Goal: Task Accomplishment & Management: Manage account settings

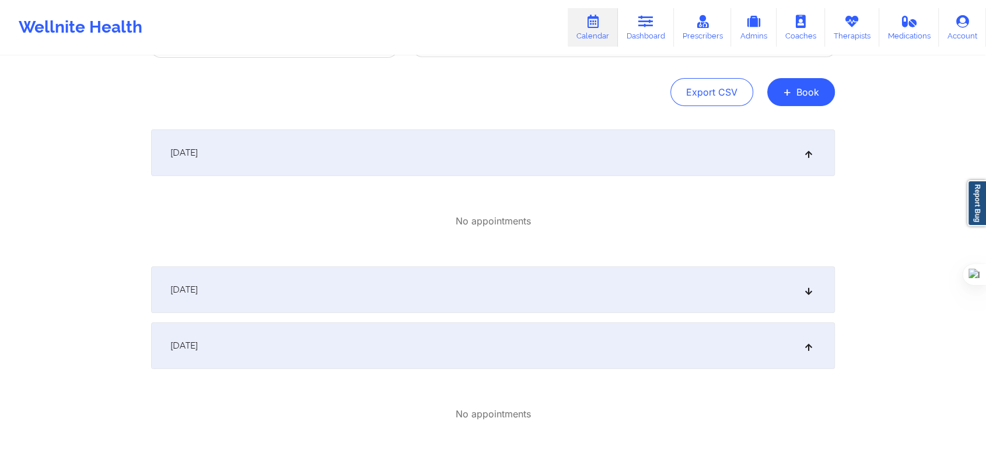
click at [600, 9] on link "Calendar" at bounding box center [593, 27] width 50 height 38
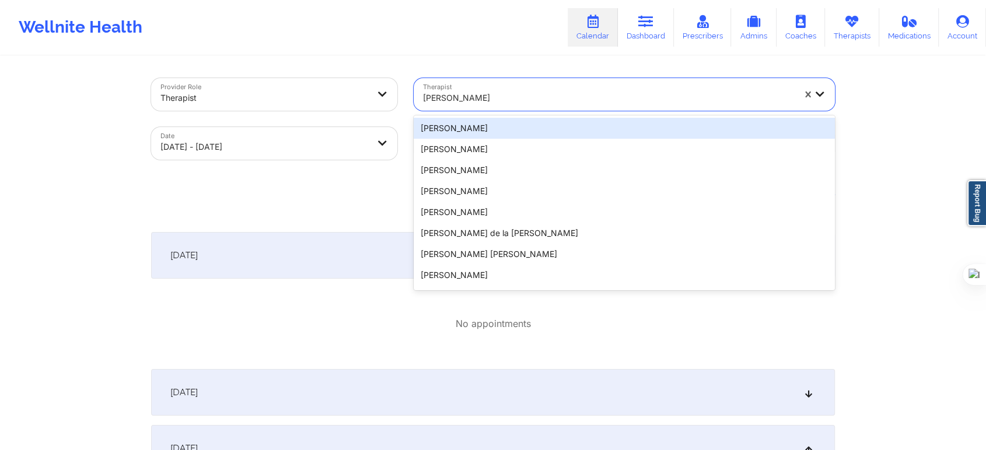
click at [512, 83] on div "Kathleen Cronin" at bounding box center [604, 94] width 381 height 33
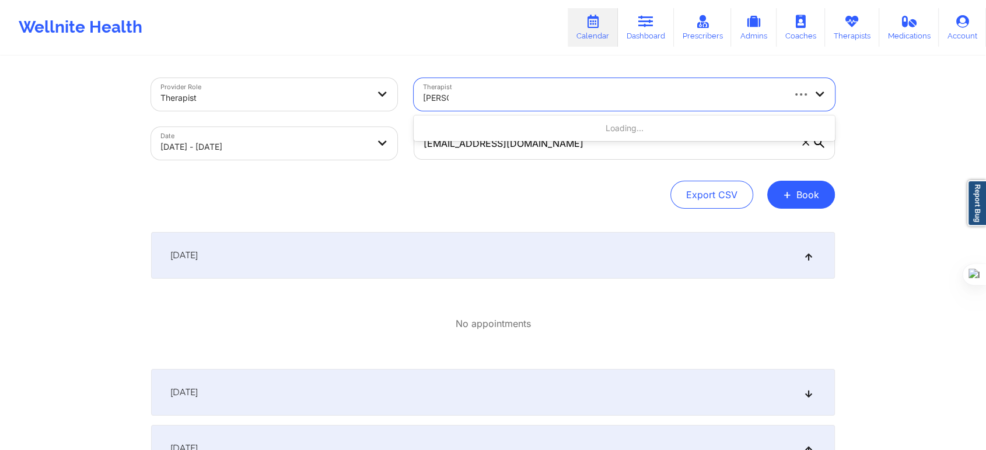
type input "lynda w"
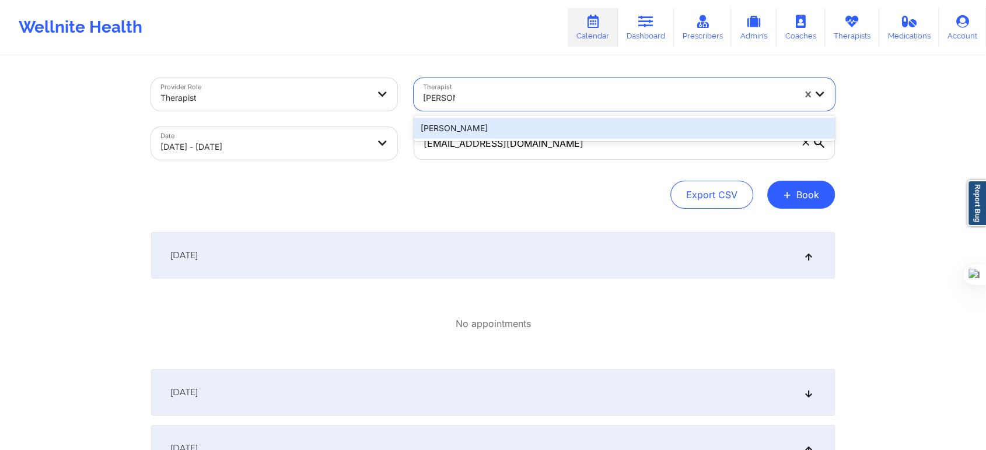
click at [464, 128] on div "Lynda Woods" at bounding box center [624, 128] width 421 height 21
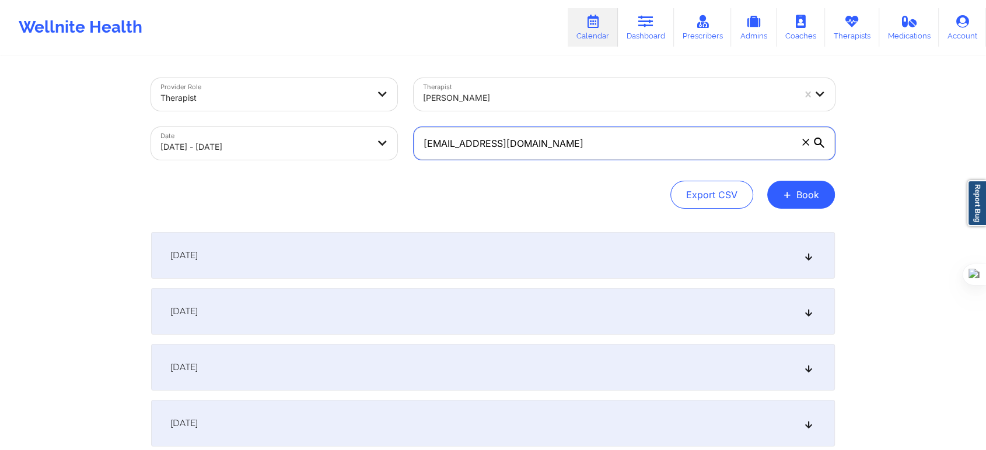
drag, startPoint x: 559, startPoint y: 150, endPoint x: 338, endPoint y: 173, distance: 222.3
click at [338, 173] on div "Provider Role Therapist Therapist Lynda Woods Date 10/01/2025 - 10/31/2025 neva…" at bounding box center [493, 143] width 684 height 131
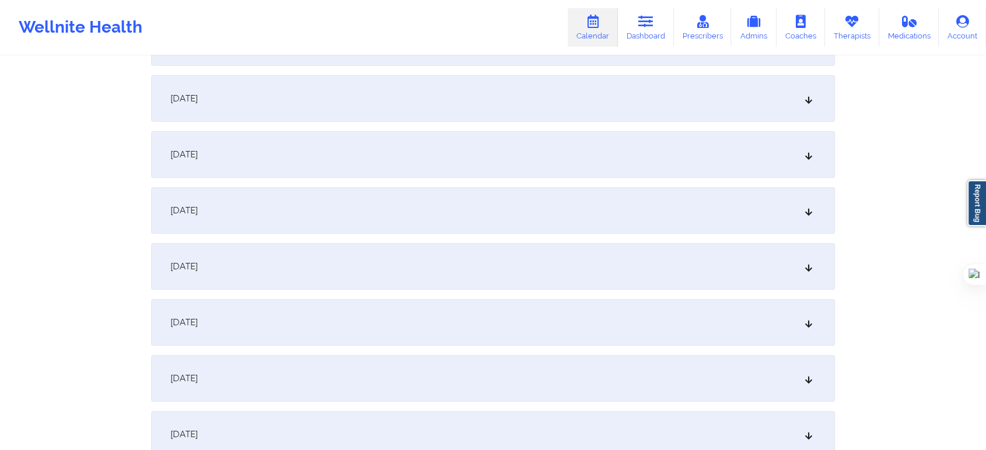
scroll to position [388, 0]
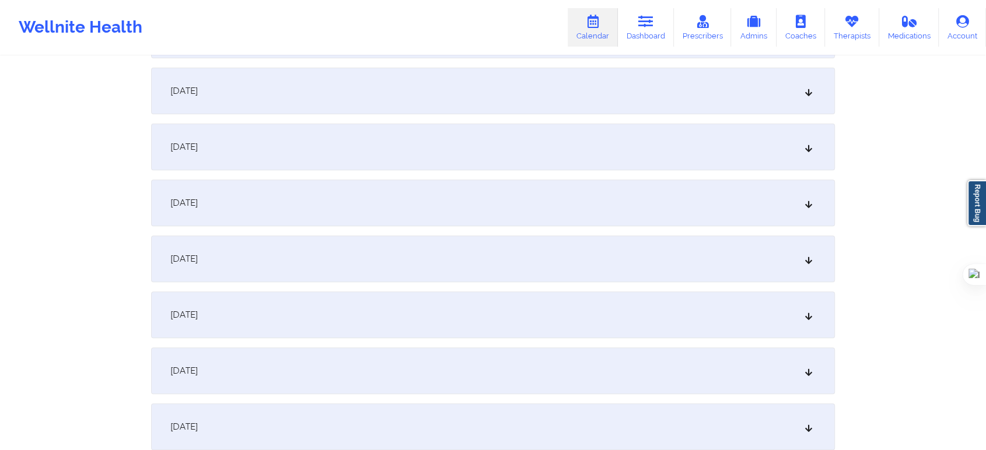
click at [261, 166] on div "October 6, 2025" at bounding box center [493, 147] width 684 height 47
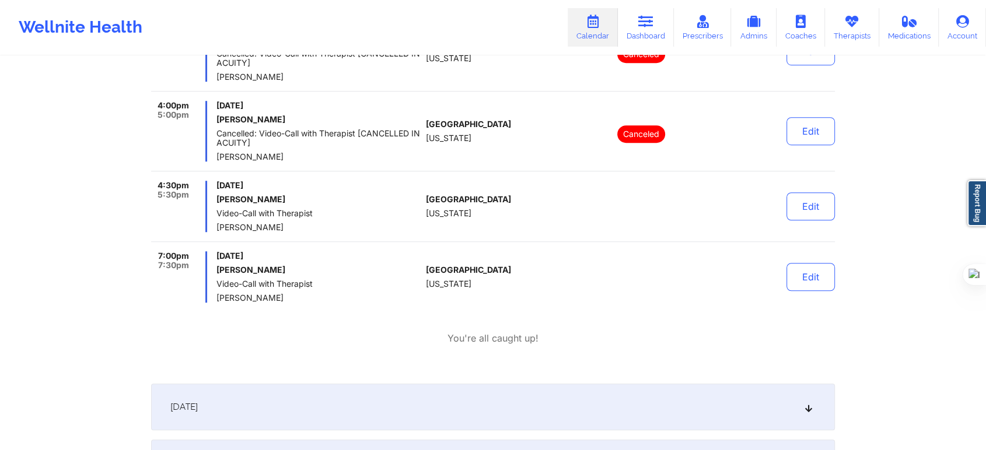
scroll to position [972, 0]
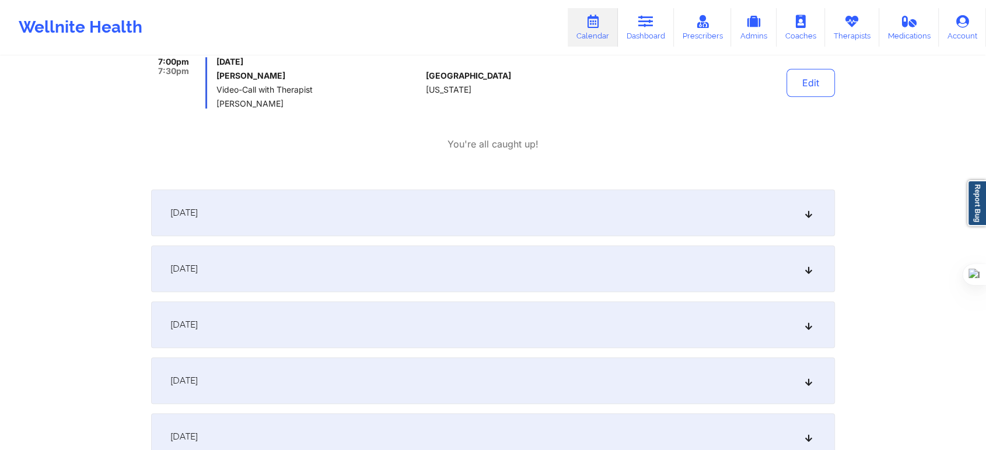
click at [198, 431] on span "October 11, 2025" at bounding box center [183, 437] width 27 height 12
click at [198, 215] on span "October 7, 2025" at bounding box center [183, 213] width 27 height 12
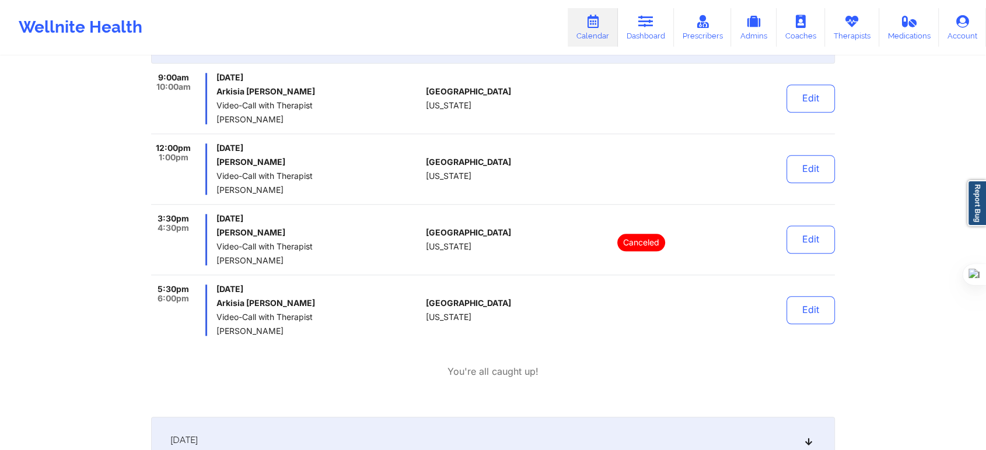
scroll to position [1167, 0]
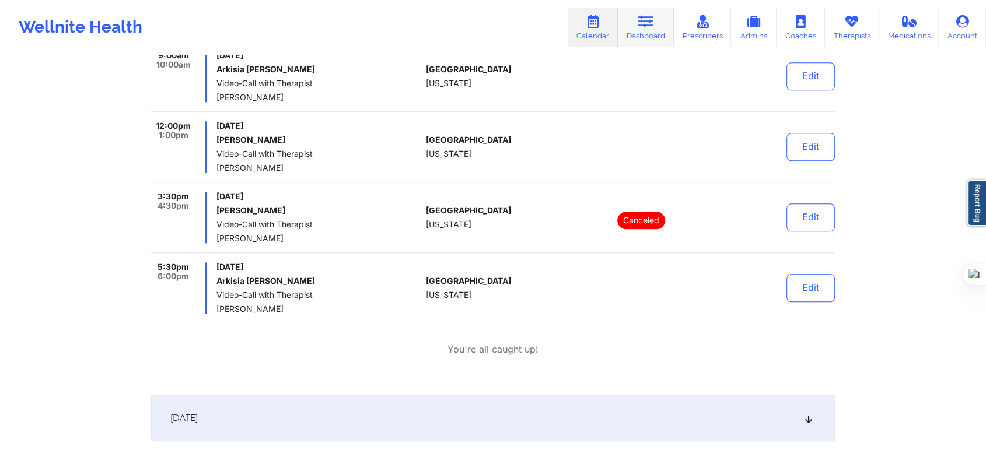
drag, startPoint x: 649, startPoint y: 33, endPoint x: 653, endPoint y: 43, distance: 10.7
click at [649, 33] on link "Dashboard" at bounding box center [646, 27] width 56 height 38
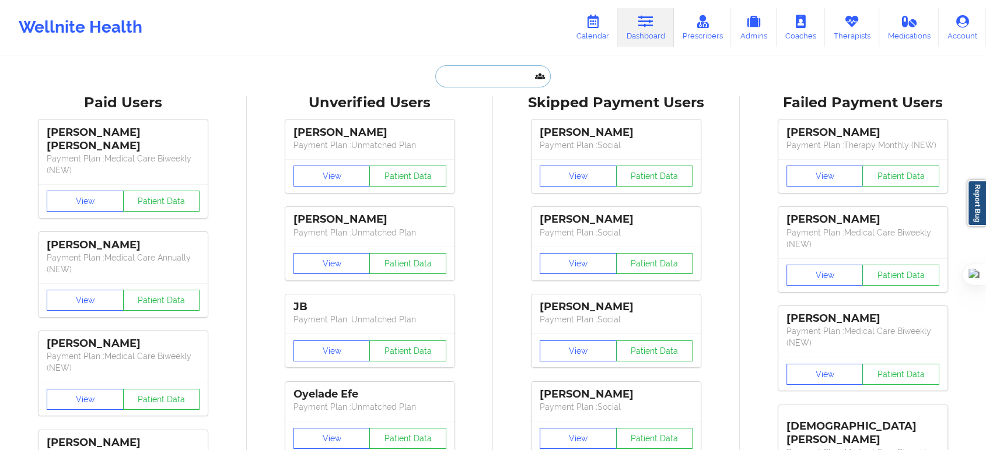
click at [470, 73] on input "text" at bounding box center [492, 76] width 115 height 22
paste input "JODI PORTOLANO"
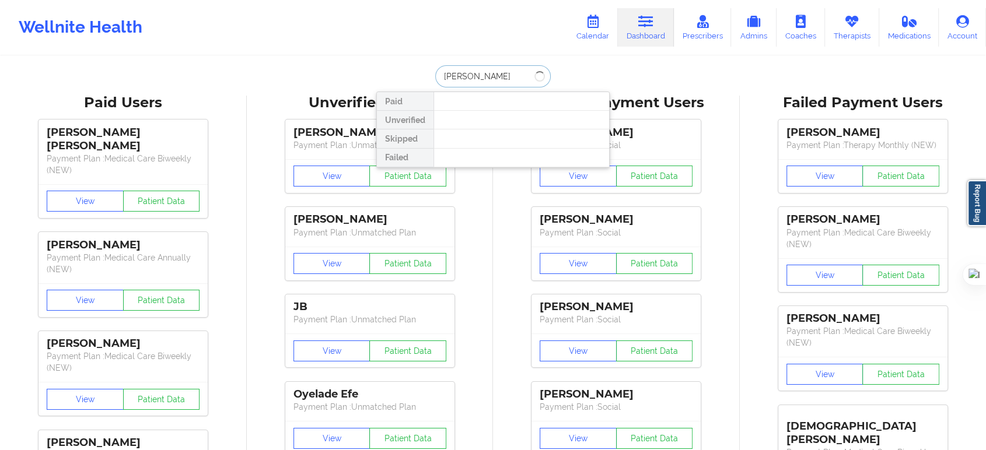
type input "JODI PORTOLANO"
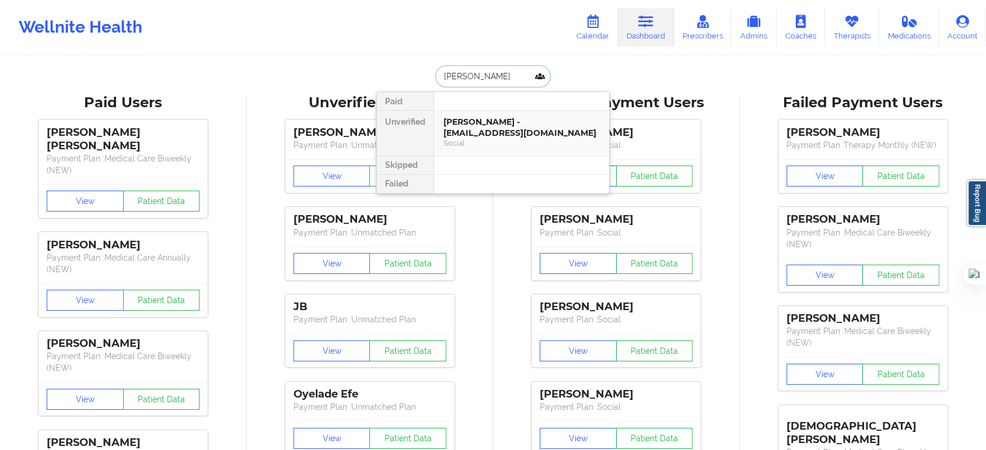
click at [472, 138] on div "Social" at bounding box center [521, 143] width 156 height 10
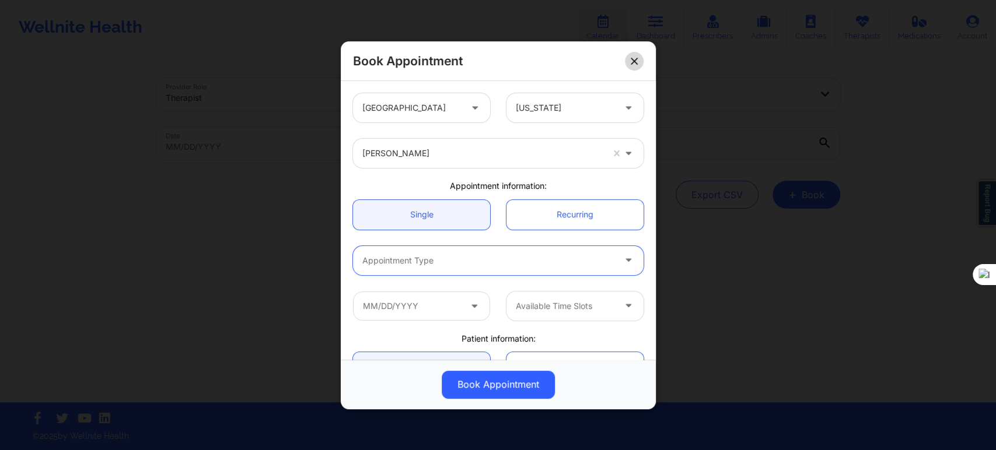
click at [630, 69] on button at bounding box center [634, 60] width 19 height 19
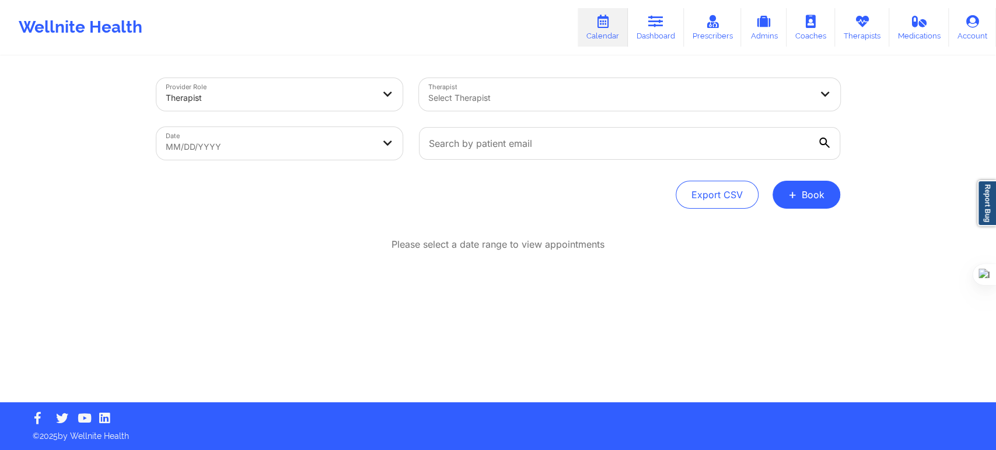
click at [596, 28] on link "Calendar" at bounding box center [602, 27] width 50 height 38
click at [537, 105] on div "Select Therapist" at bounding box center [615, 94] width 393 height 33
type input "nicole angel"
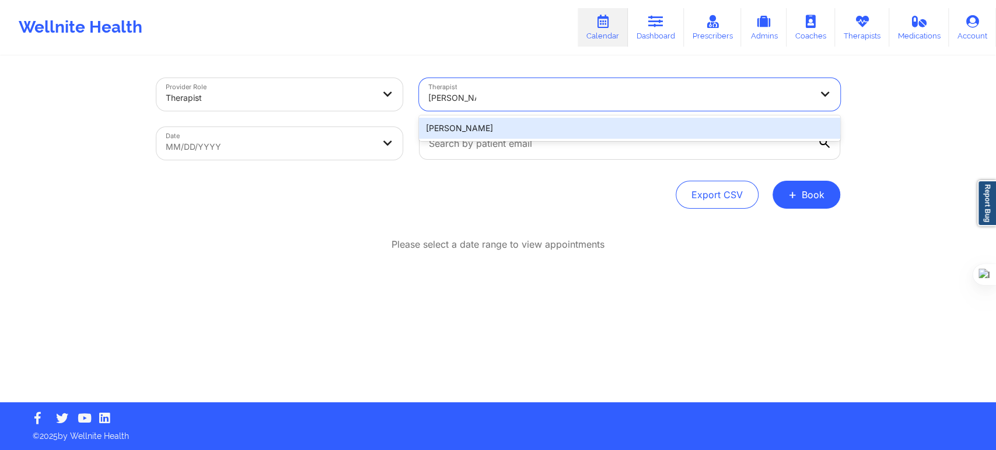
click at [607, 125] on div "Nicole Angel" at bounding box center [629, 128] width 421 height 21
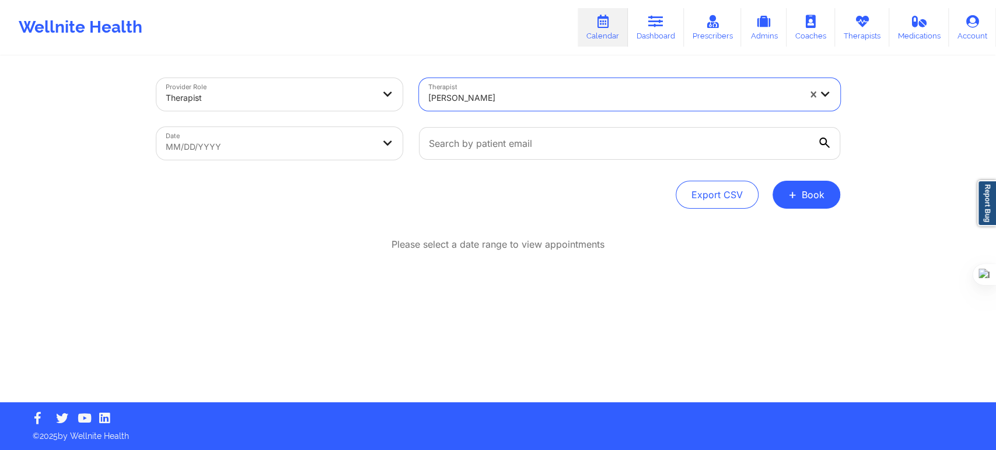
click at [341, 146] on body "Wellnite Health Calendar Dashboard Prescribers Admins Coaches Therapists Medica…" at bounding box center [498, 225] width 996 height 450
select select "2025-8"
select select "2025-9"
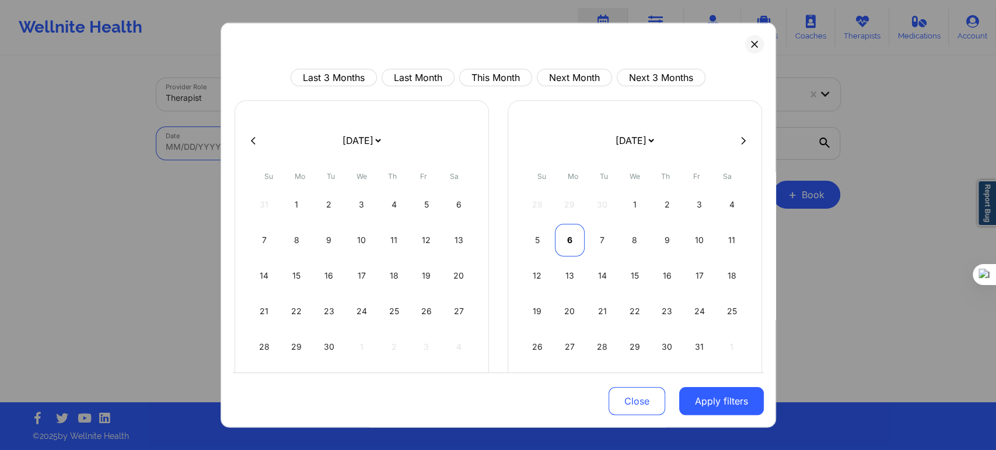
click at [574, 246] on div "6" at bounding box center [570, 240] width 30 height 33
select select "2025-9"
select select "2025-10"
select select "2025-9"
select select "2025-10"
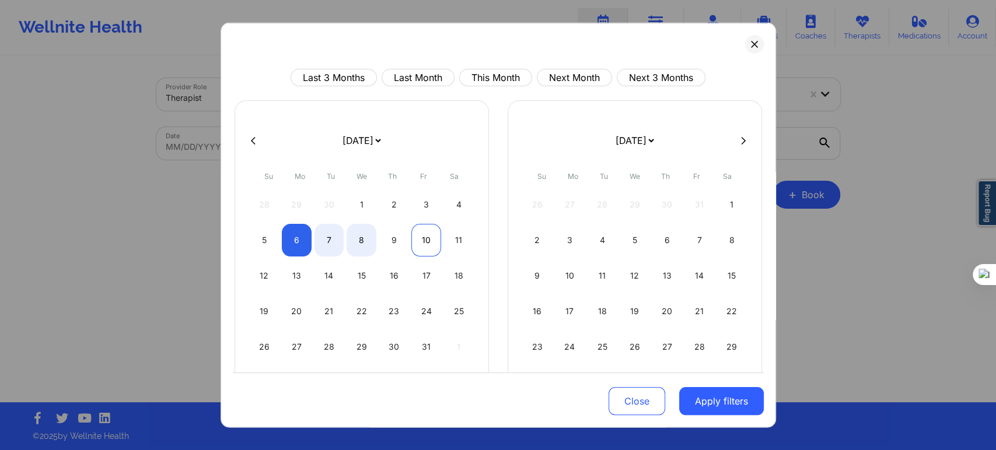
select select "2025-9"
select select "2025-10"
click at [432, 240] on div "10" at bounding box center [426, 240] width 30 height 33
select select "2025-9"
select select "2025-10"
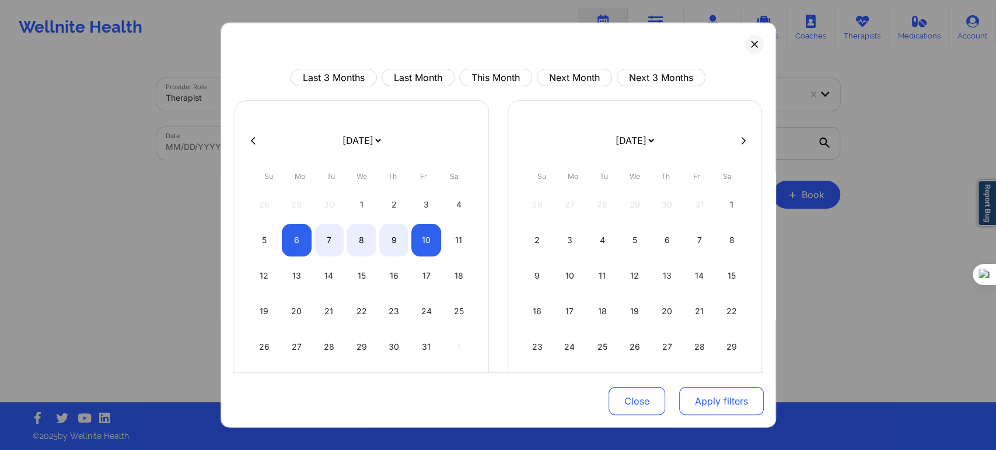
click at [714, 413] on button "Apply filters" at bounding box center [721, 401] width 85 height 28
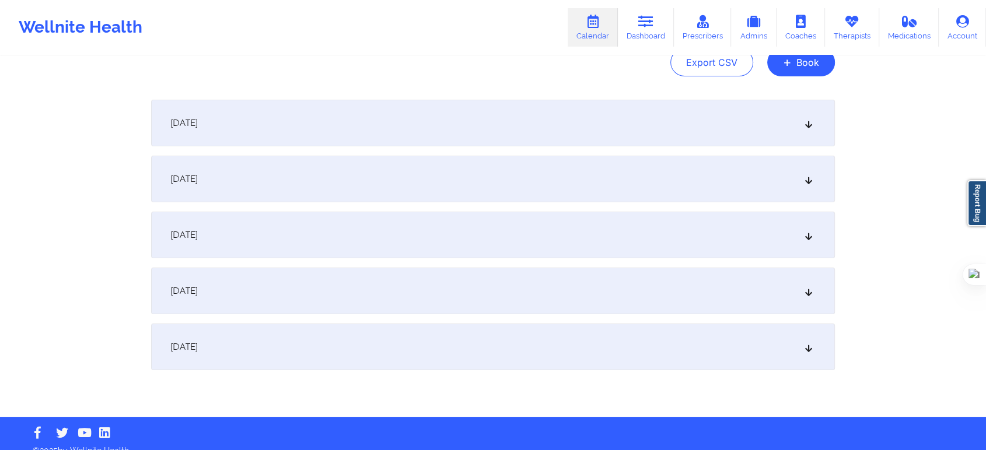
scroll to position [146, 0]
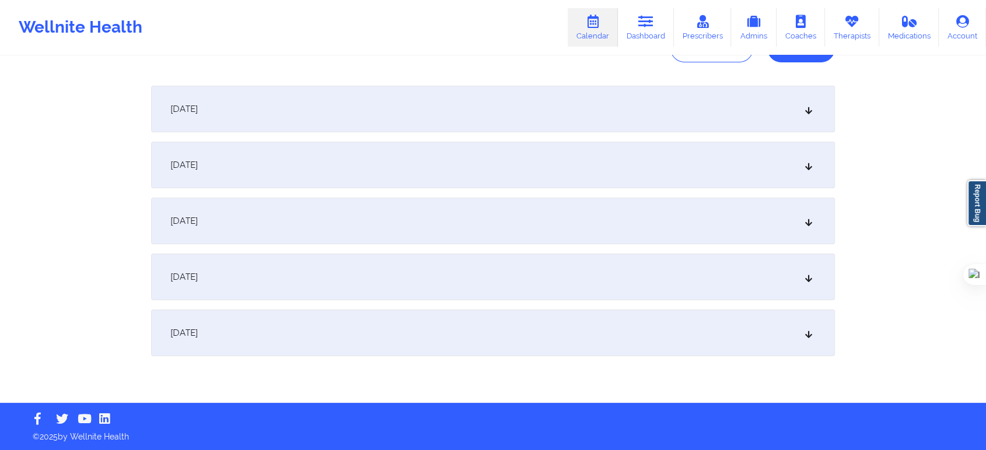
click at [271, 103] on div "October 6, 2025" at bounding box center [493, 109] width 684 height 47
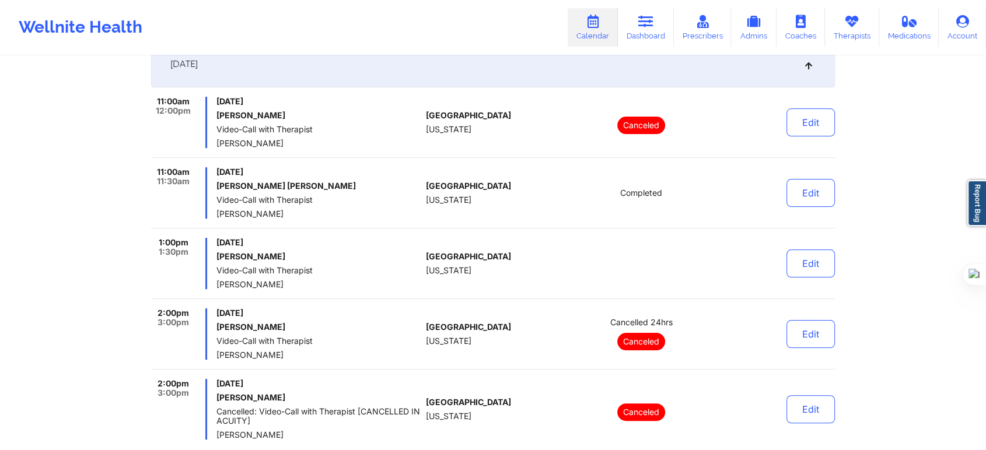
scroll to position [211, 0]
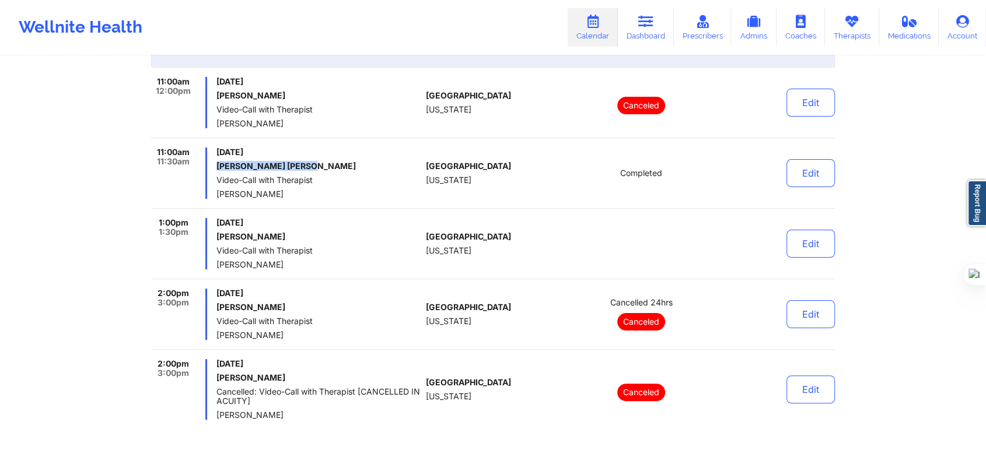
drag, startPoint x: 297, startPoint y: 162, endPoint x: 215, endPoint y: 167, distance: 82.4
click at [216, 167] on h6 "Elizabeth Lisa Lewis" at bounding box center [318, 166] width 205 height 9
copy h6 "Elizabeth Lisa Lewis"
click at [110, 176] on div "Provider Role Therapist Therapist Nicole Angel Date 10/06/2025 - 10/10/2025 Exp…" at bounding box center [493, 276] width 986 height 974
drag, startPoint x: 311, startPoint y: 167, endPoint x: 216, endPoint y: 166, distance: 95.1
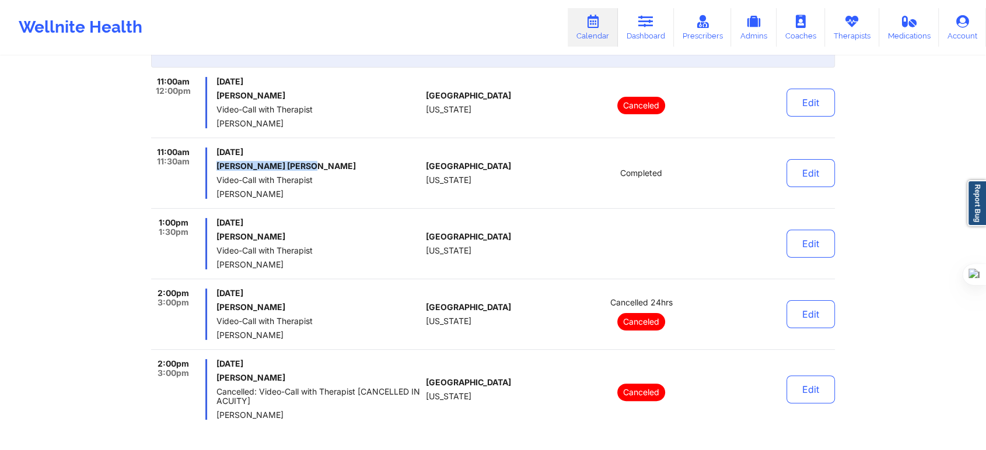
click at [216, 166] on h6 "Elizabeth Lisa Lewis" at bounding box center [318, 166] width 205 height 9
copy h6 "Elizabeth Lisa Lewis"
click at [311, 250] on span "Video-Call with Therapist" at bounding box center [318, 250] width 205 height 9
drag, startPoint x: 288, startPoint y: 234, endPoint x: 211, endPoint y: 237, distance: 76.5
click at [211, 237] on div "1:00pm 1:30pm Monday, October 6, 2025 Vincent Ragsdale Video-Call with Therapis…" at bounding box center [286, 243] width 270 height 51
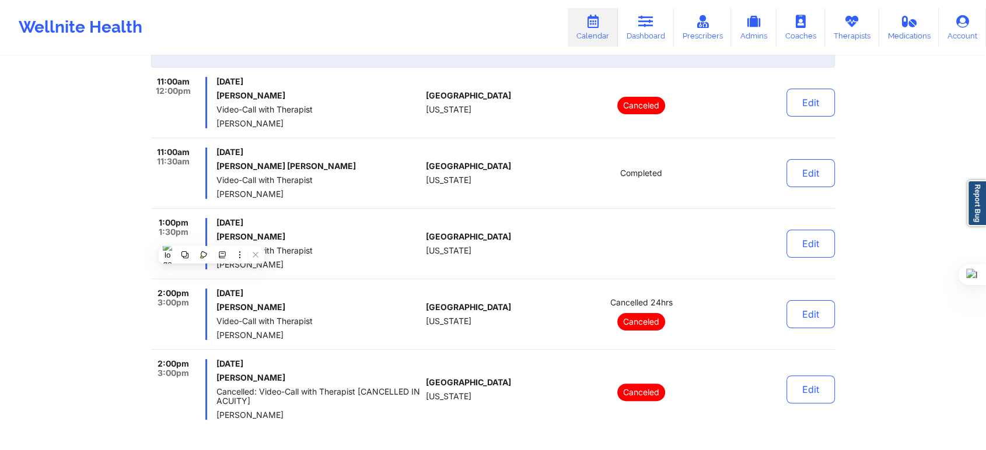
copy h6 "Vincent Ragsdale"
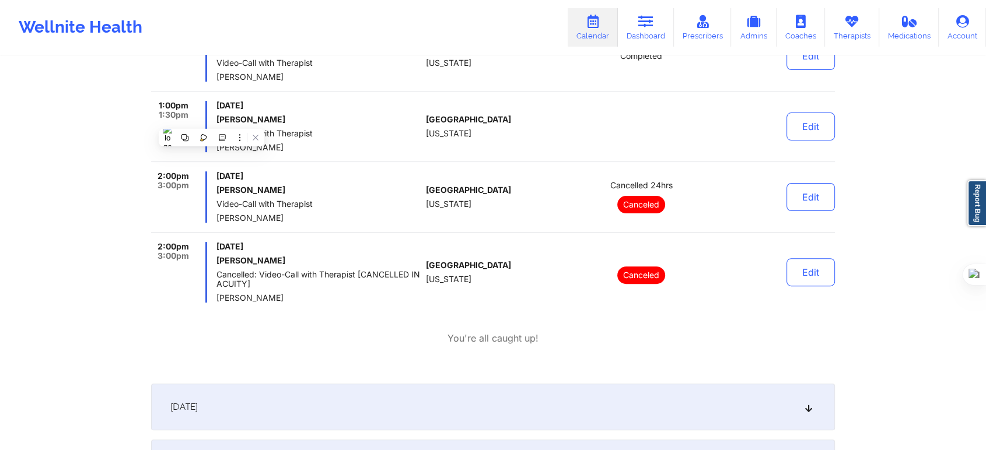
scroll to position [341, 0]
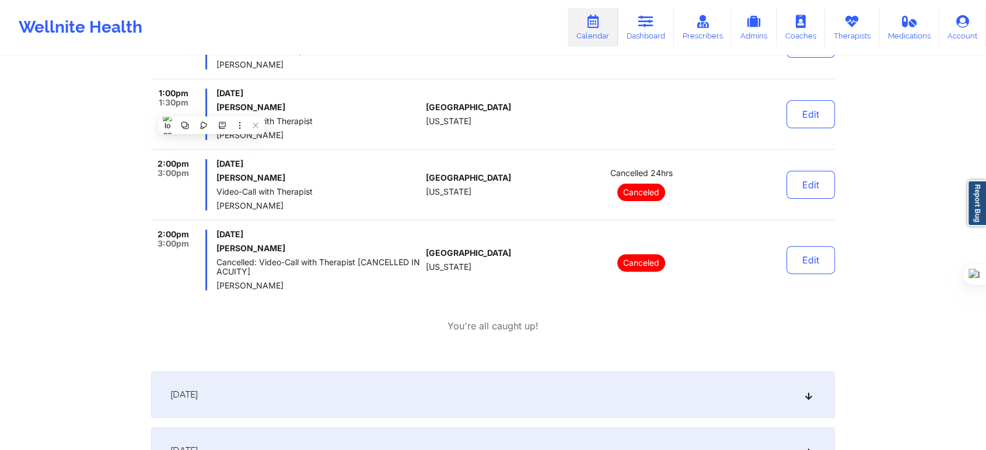
click at [343, 170] on div "Monday, October 6, 2025 Jodi Portolano Video-Call with Therapist Nicole Angel" at bounding box center [318, 184] width 205 height 51
drag, startPoint x: 276, startPoint y: 179, endPoint x: 218, endPoint y: 178, distance: 58.3
click at [218, 178] on h6 "[PERSON_NAME]" at bounding box center [318, 177] width 205 height 9
copy h6 "[PERSON_NAME]"
click at [317, 295] on div "11:00am 12:00pm Monday, October 6, 2025 Marcie J Lakin Video-Call with Therapis…" at bounding box center [493, 141] width 684 height 386
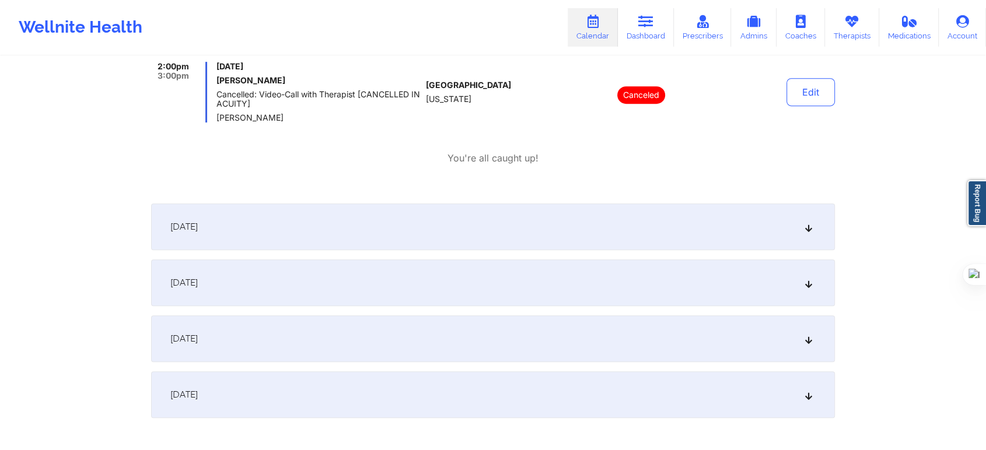
scroll to position [535, 0]
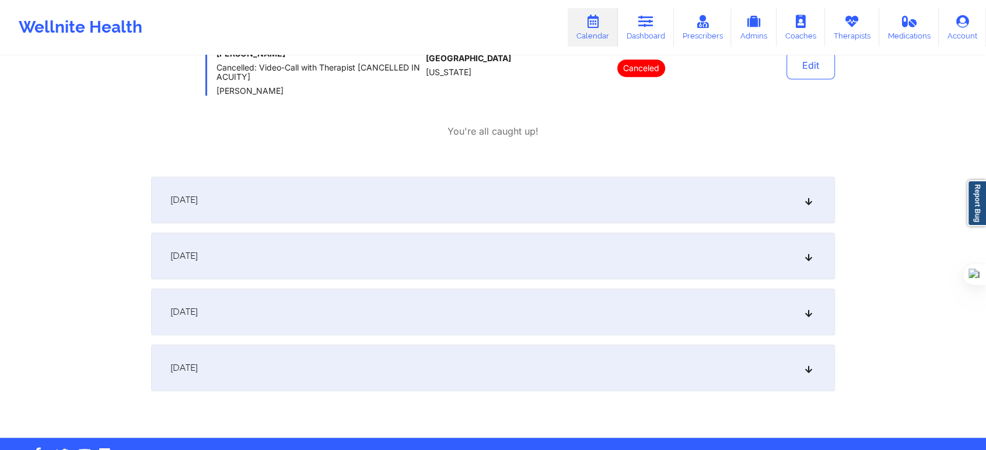
click at [267, 201] on div "October 7, 2025" at bounding box center [493, 200] width 684 height 47
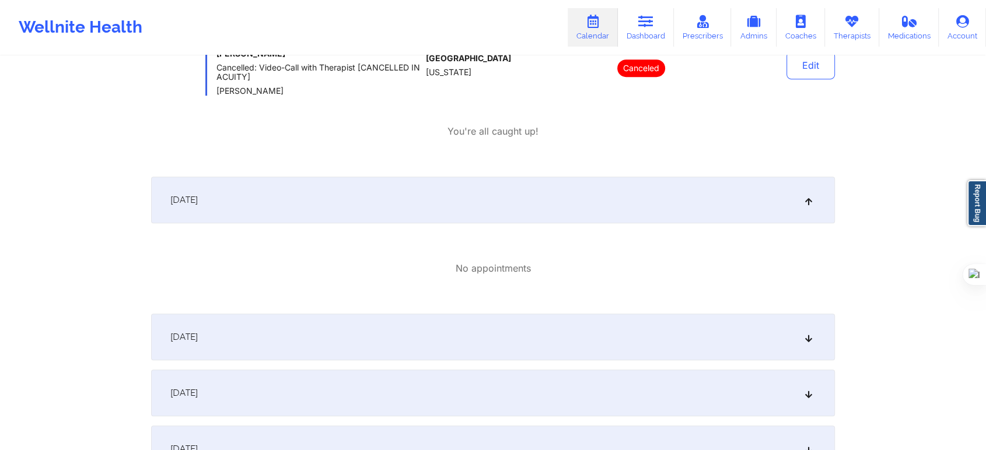
scroll to position [600, 0]
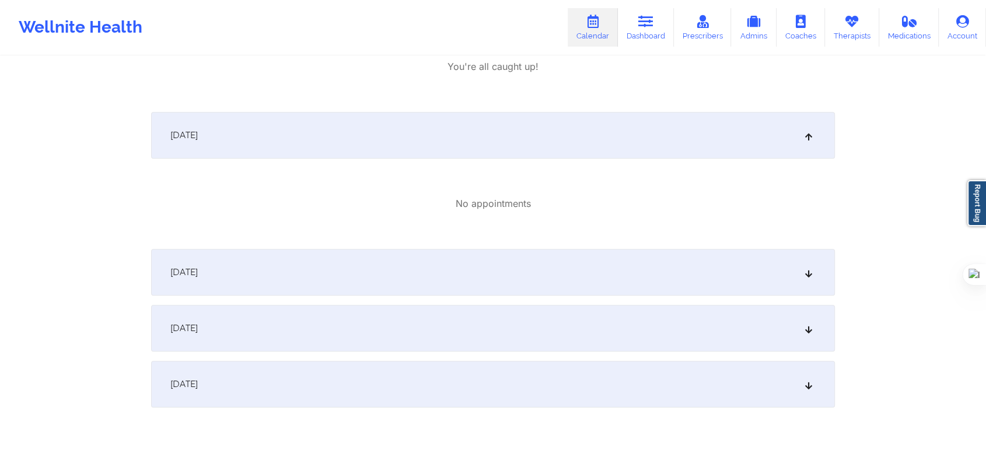
click at [223, 262] on div "October 8, 2025" at bounding box center [493, 272] width 684 height 47
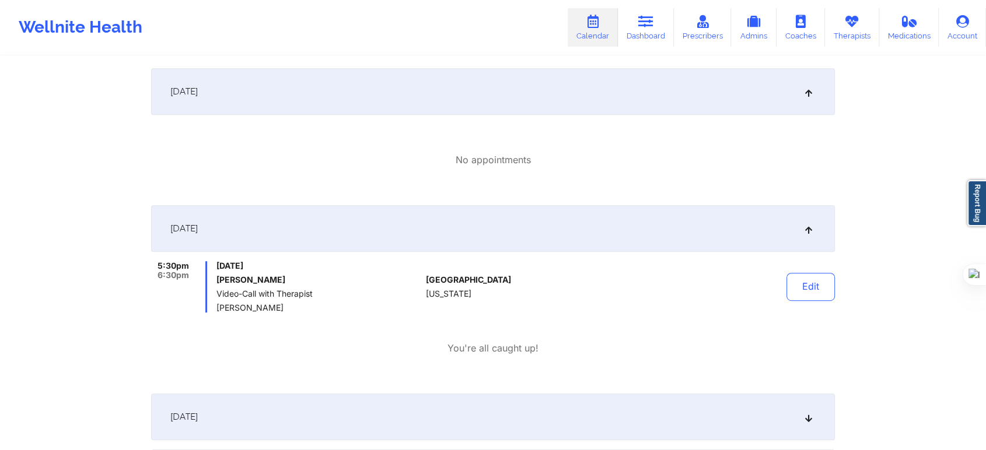
scroll to position [783, 0]
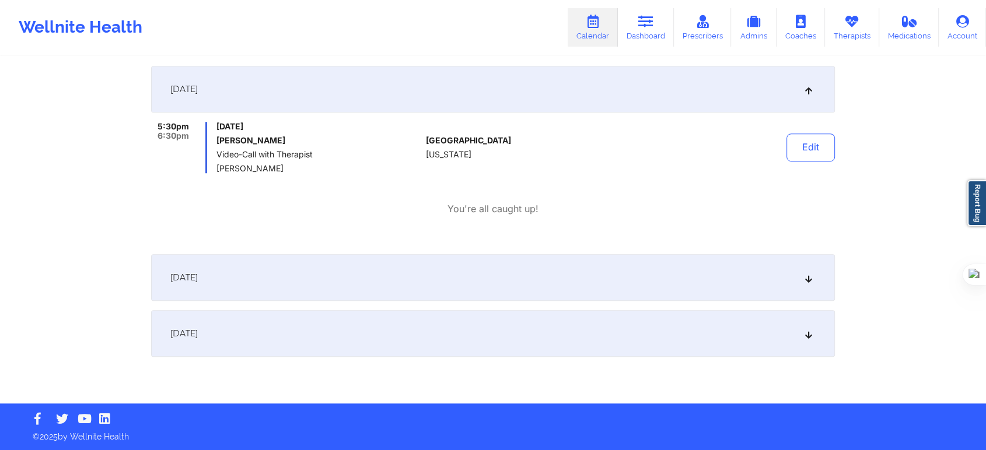
drag, startPoint x: 296, startPoint y: 138, endPoint x: 214, endPoint y: 138, distance: 82.2
click at [214, 138] on div "5:30pm 6:30pm Wednesday, October 8, 2025 Charlotte L Haines Video-Call with The…" at bounding box center [286, 147] width 270 height 51
copy h6 "Charlotte L Haines"
click at [198, 276] on span "October 9, 2025" at bounding box center [183, 278] width 27 height 12
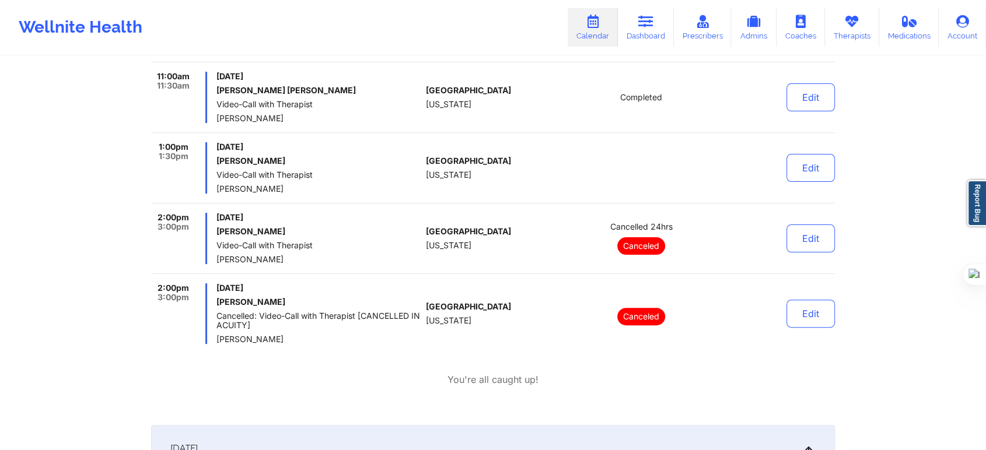
scroll to position [265, 0]
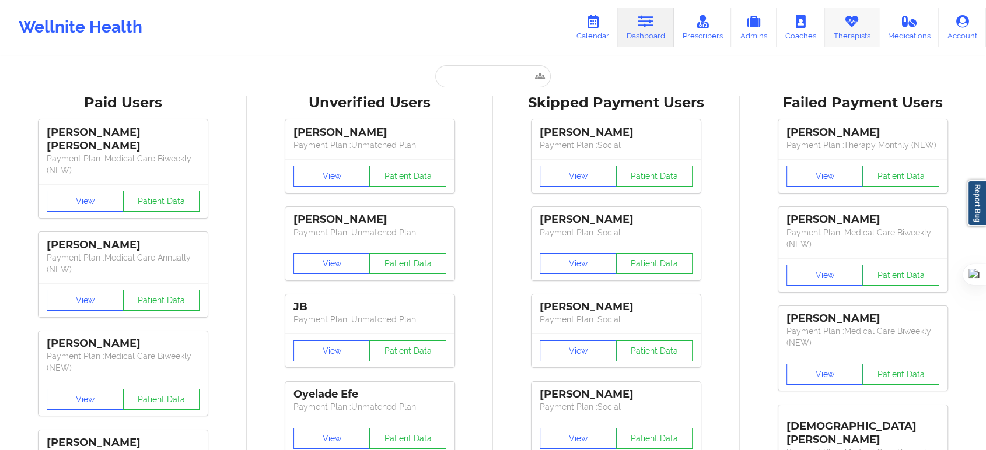
click at [829, 31] on link "Therapists" at bounding box center [852, 27] width 54 height 38
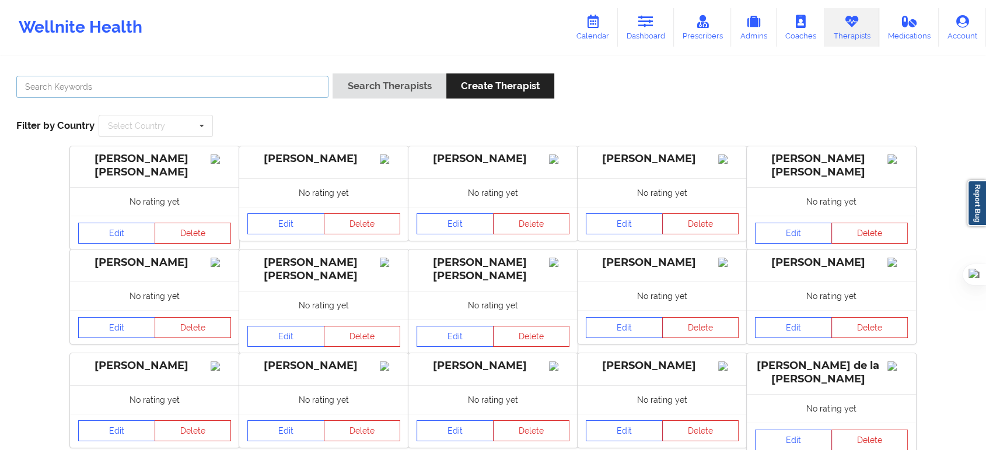
click at [222, 85] on input "text" at bounding box center [172, 87] width 312 height 22
type input "Virginia Gibala"
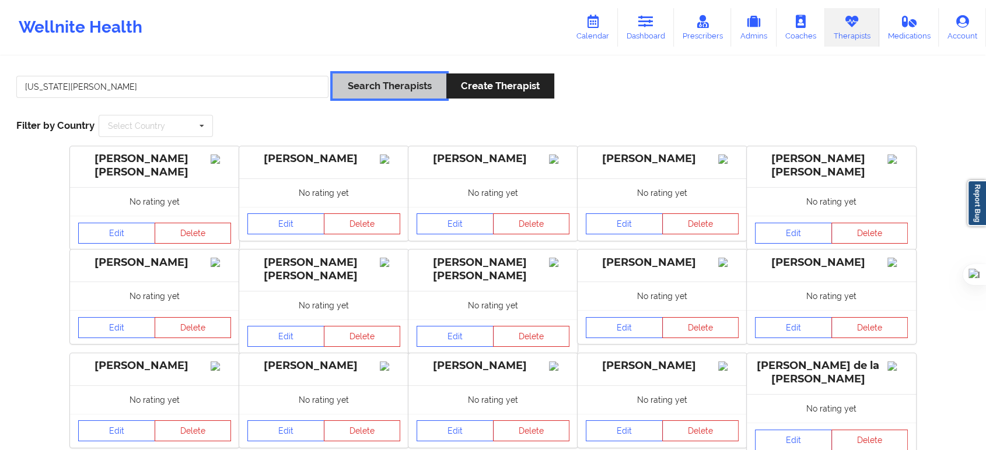
click at [386, 76] on button "Search Therapists" at bounding box center [388, 85] width 113 height 25
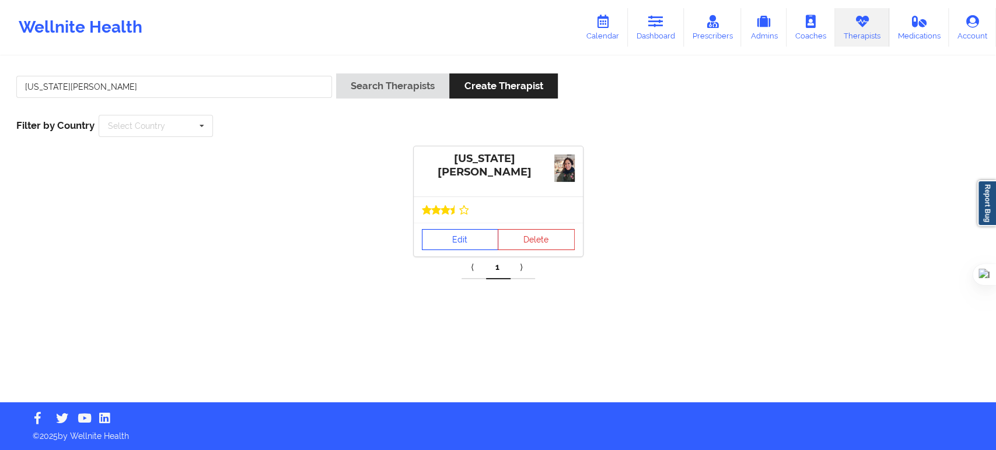
click at [471, 236] on link "Edit" at bounding box center [460, 239] width 77 height 21
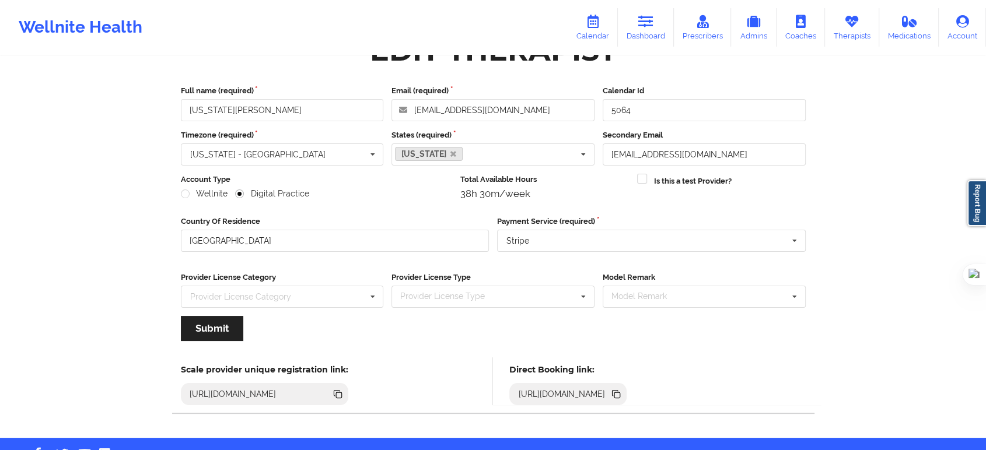
scroll to position [72, 0]
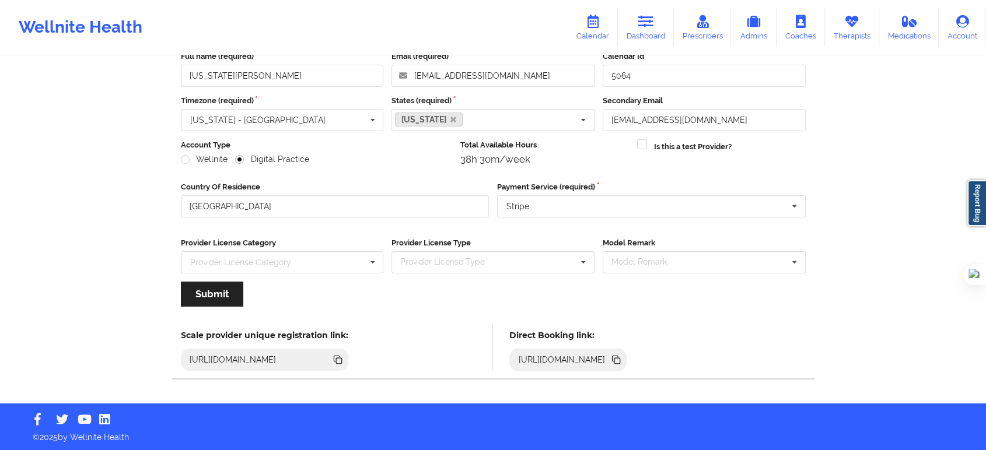
click at [620, 361] on icon at bounding box center [617, 361] width 6 height 6
click at [620, 362] on icon at bounding box center [617, 361] width 6 height 6
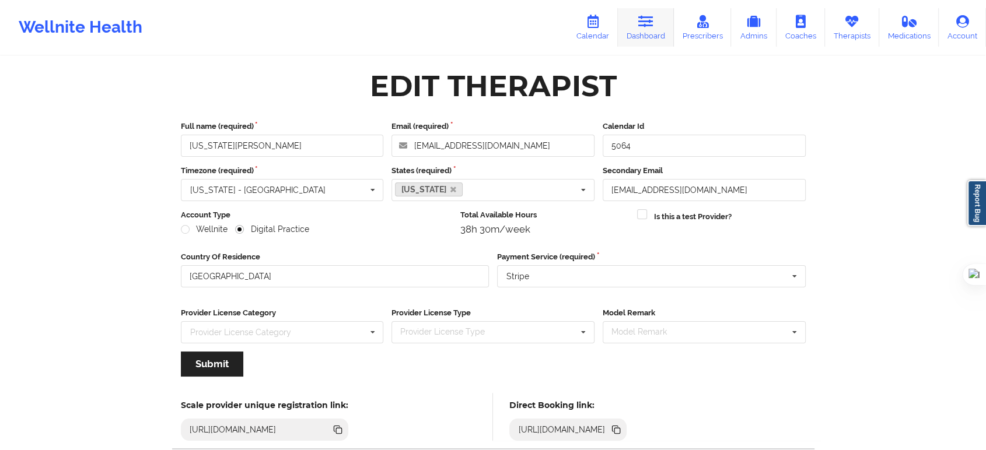
scroll to position [0, 0]
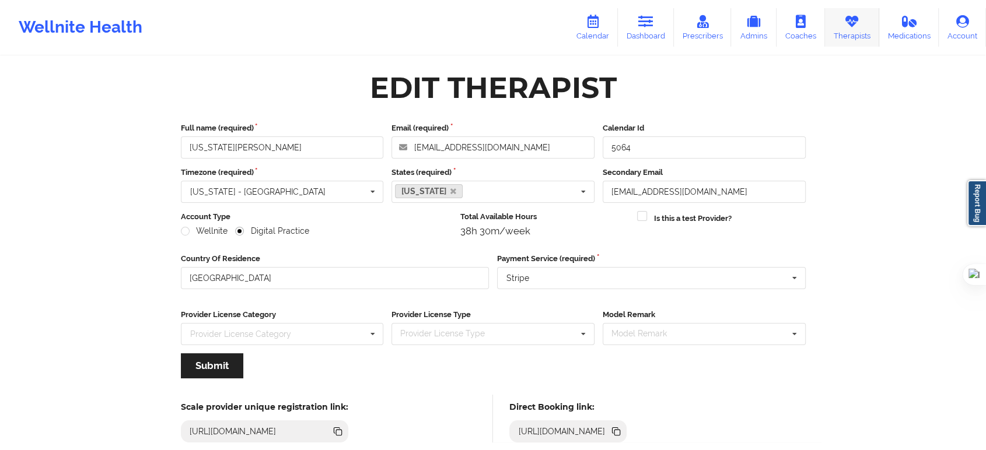
click at [849, 19] on icon at bounding box center [851, 21] width 15 height 13
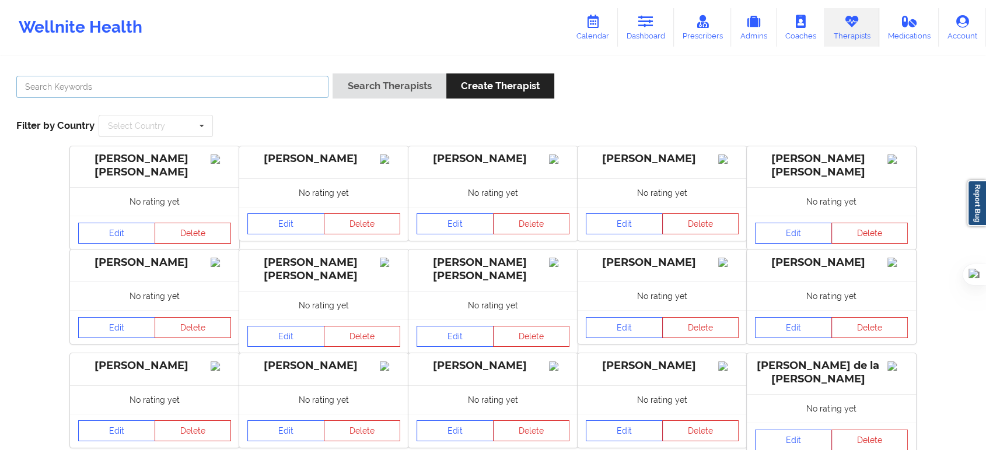
click at [191, 90] on input "text" at bounding box center [172, 87] width 312 height 22
type input "alicia jones"
click at [332, 73] on button "Search Therapists" at bounding box center [388, 85] width 113 height 25
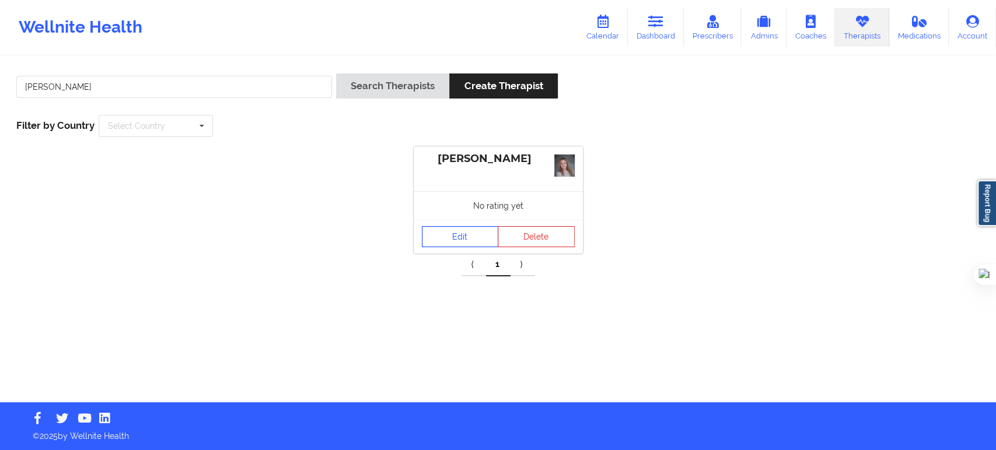
click at [457, 233] on link "Edit" at bounding box center [460, 236] width 77 height 21
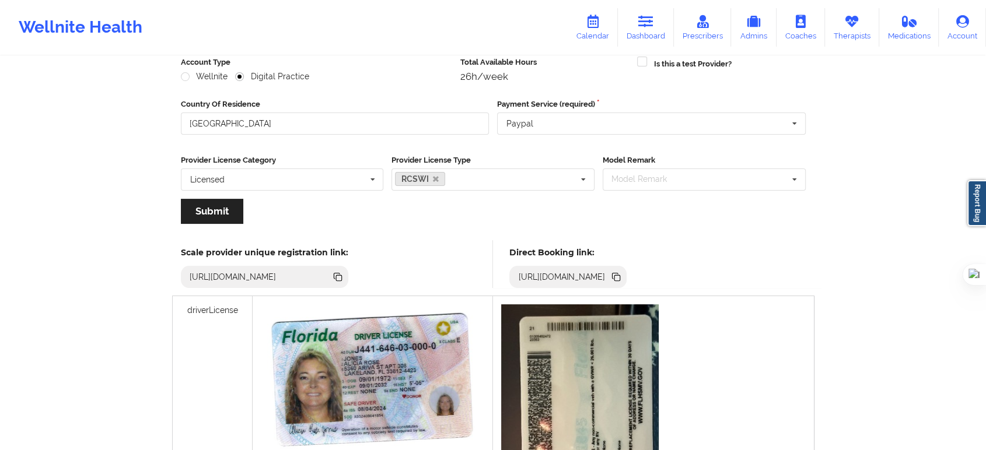
scroll to position [269, 0]
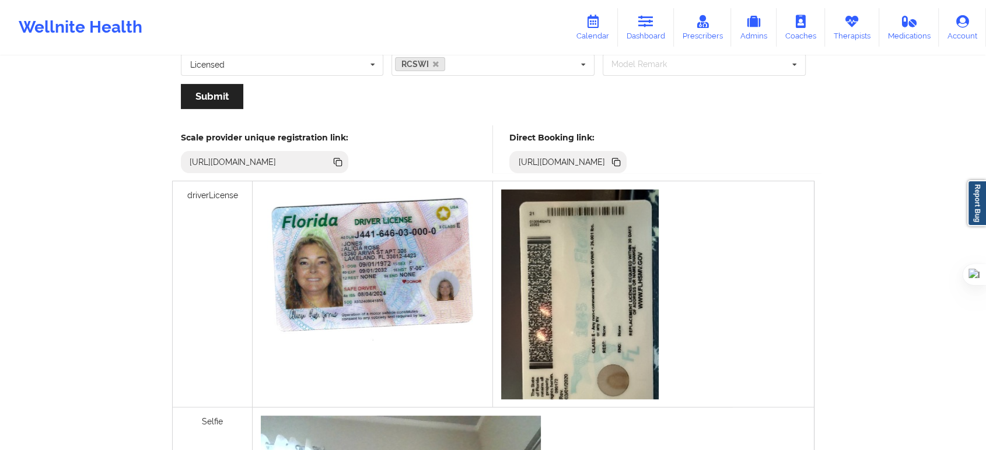
click at [618, 159] on icon at bounding box center [615, 161] width 6 height 6
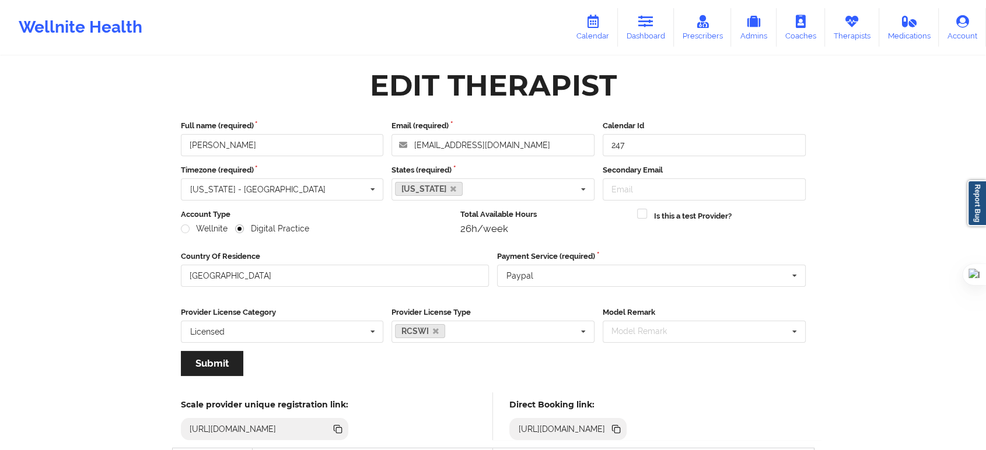
scroll to position [0, 0]
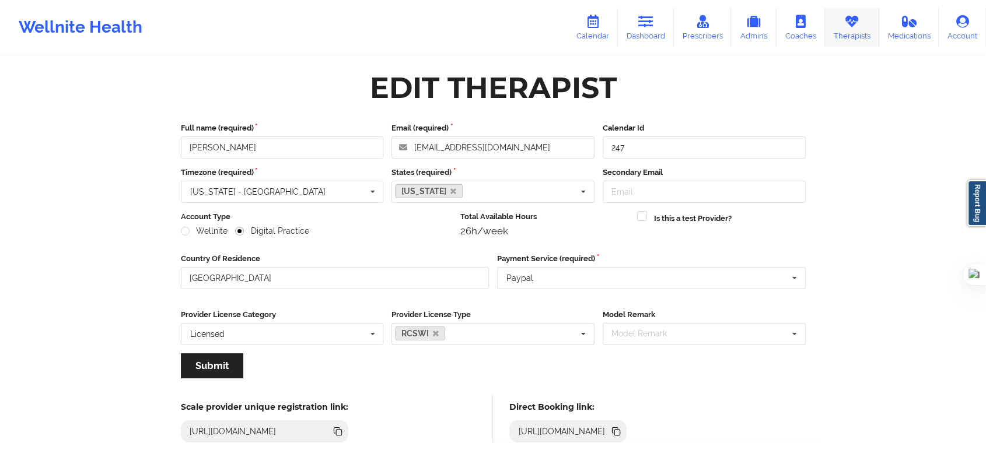
click at [871, 30] on link "Therapists" at bounding box center [852, 27] width 54 height 38
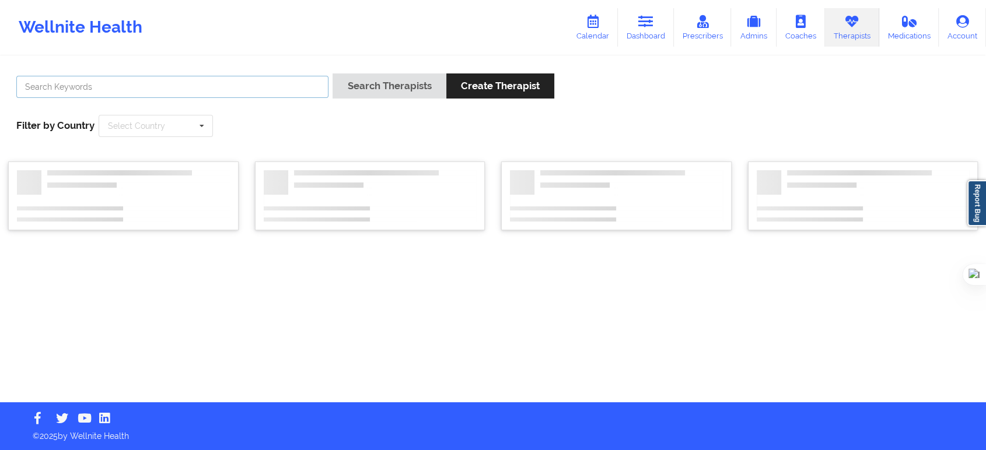
click at [297, 89] on input "text" at bounding box center [172, 87] width 312 height 22
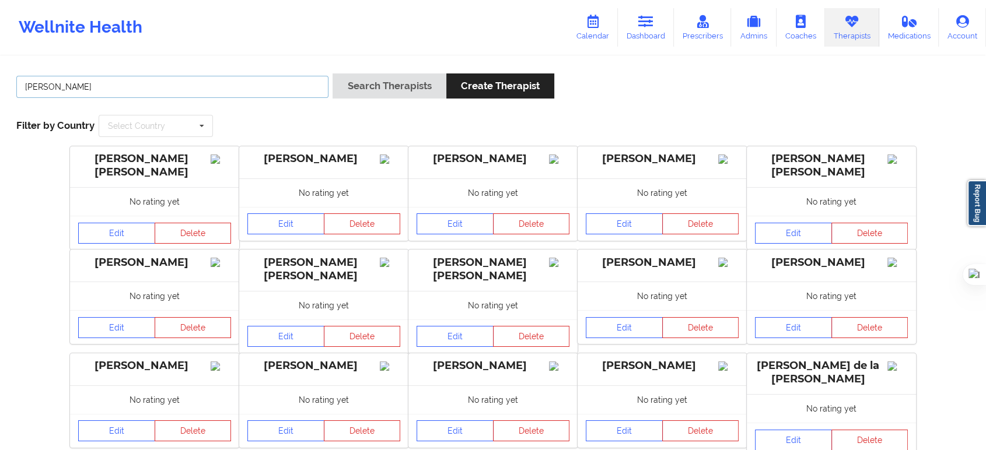
click at [332, 73] on button "Search Therapists" at bounding box center [388, 85] width 113 height 25
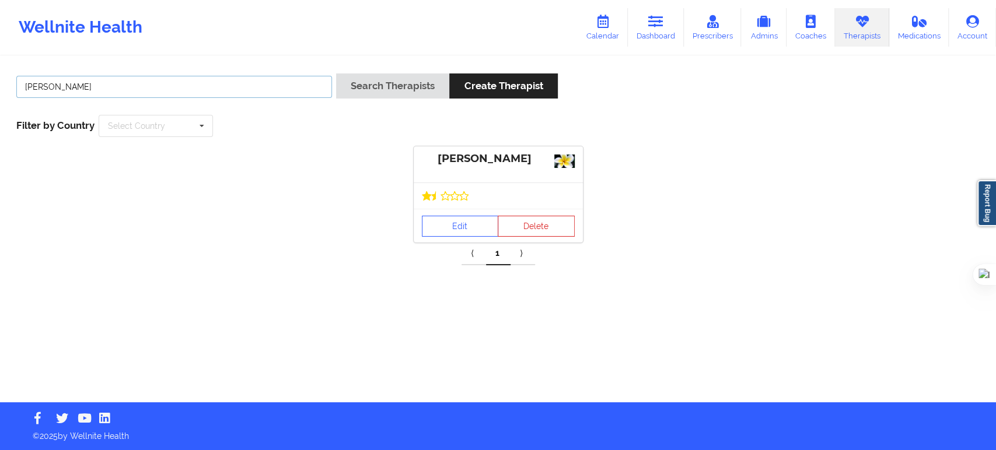
drag, startPoint x: 156, startPoint y: 88, endPoint x: 0, endPoint y: 80, distance: 155.9
click at [0, 80] on div "lawanda martin Search Therapists Create Therapist Filter by Country Select Coun…" at bounding box center [498, 229] width 996 height 345
type input "kathleen cronin"
click at [336, 73] on button "Search Therapists" at bounding box center [392, 85] width 113 height 25
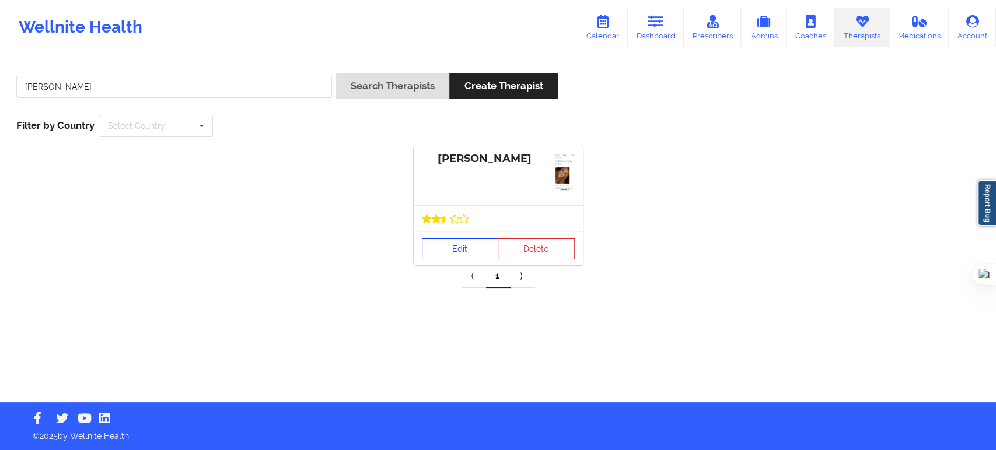
click at [453, 256] on link "Edit" at bounding box center [460, 249] width 77 height 21
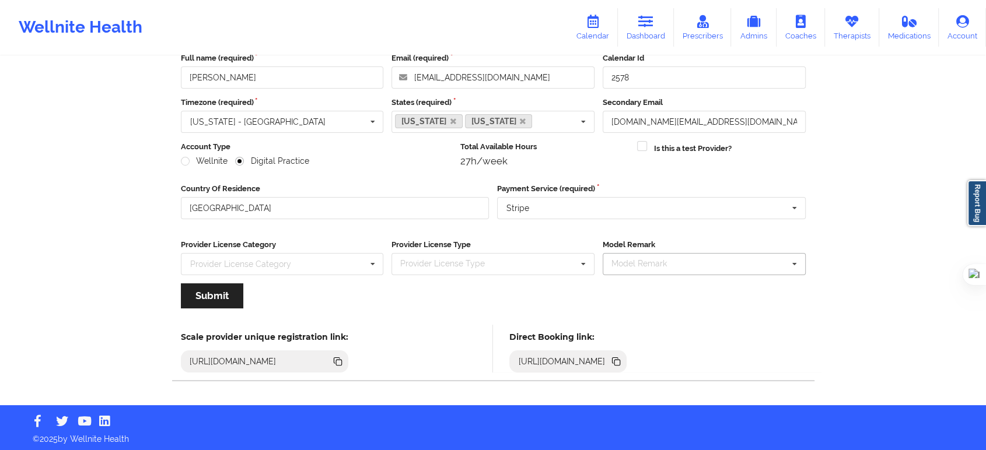
scroll to position [72, 0]
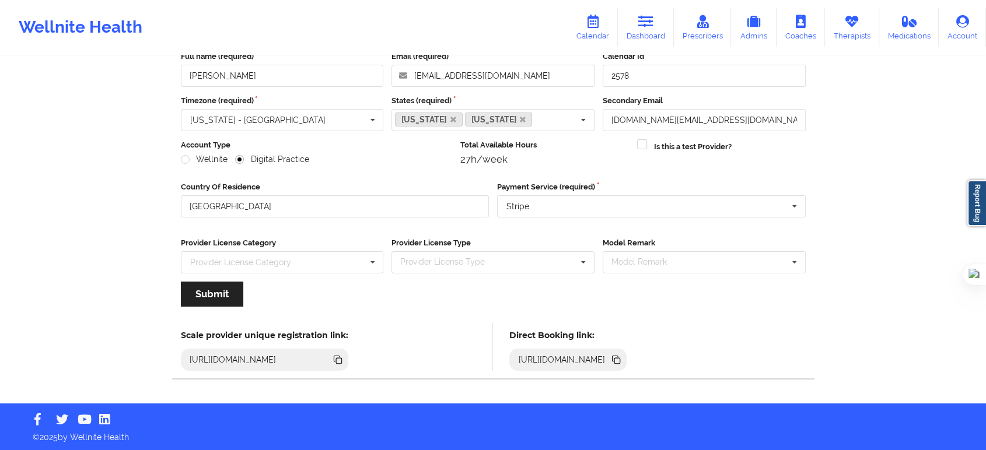
click at [610, 360] on div "https://www.wellnite.co/direct-booking/provider/633d7da485615c00156ae9fb" at bounding box center [561, 360] width 96 height 12
click at [618, 358] on icon at bounding box center [615, 359] width 6 height 6
click at [620, 359] on icon at bounding box center [617, 361] width 6 height 6
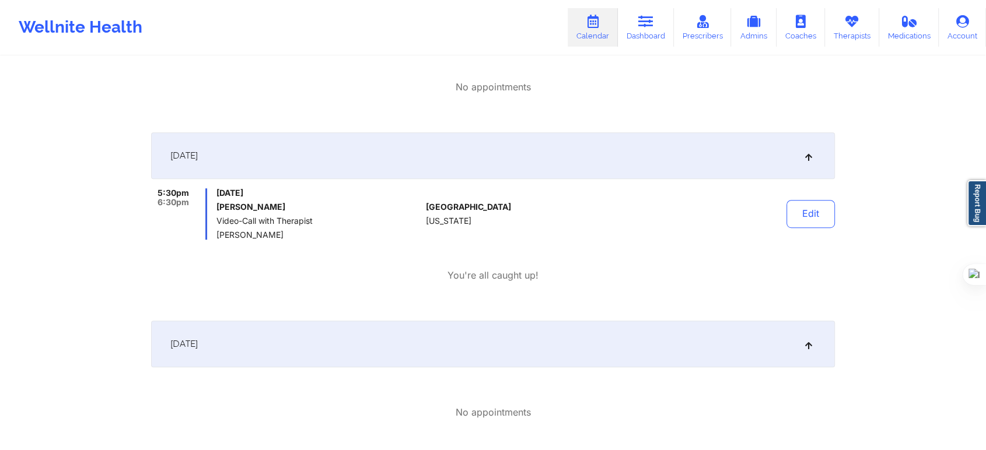
scroll to position [719, 0]
click at [201, 349] on div "October 9, 2025" at bounding box center [493, 342] width 684 height 47
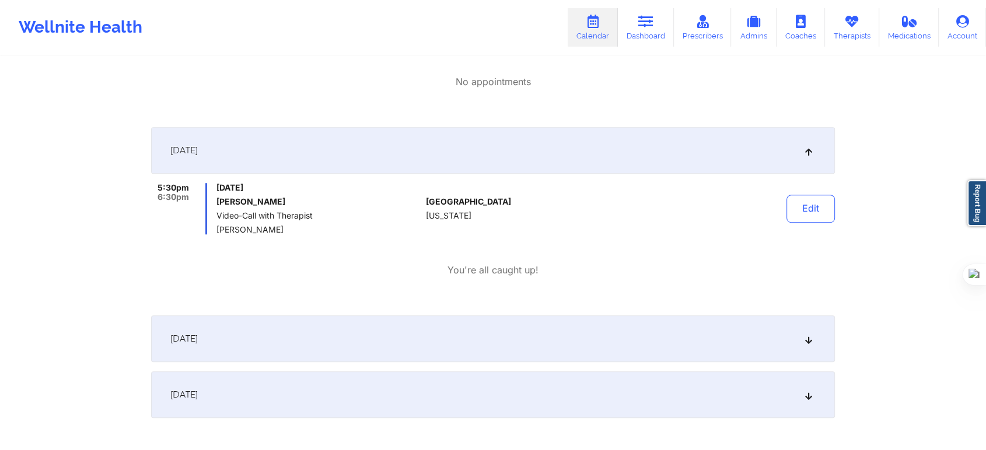
scroll to position [783, 0]
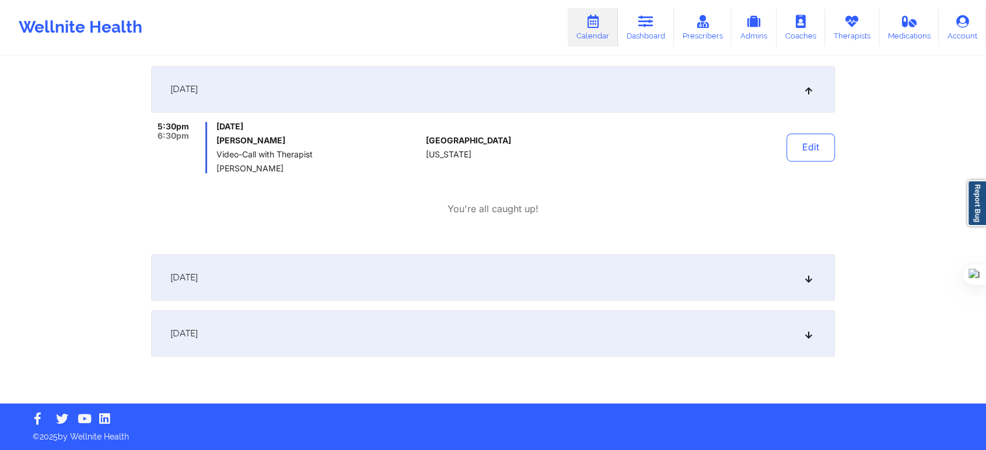
click at [198, 272] on span "October 9, 2025" at bounding box center [183, 278] width 27 height 12
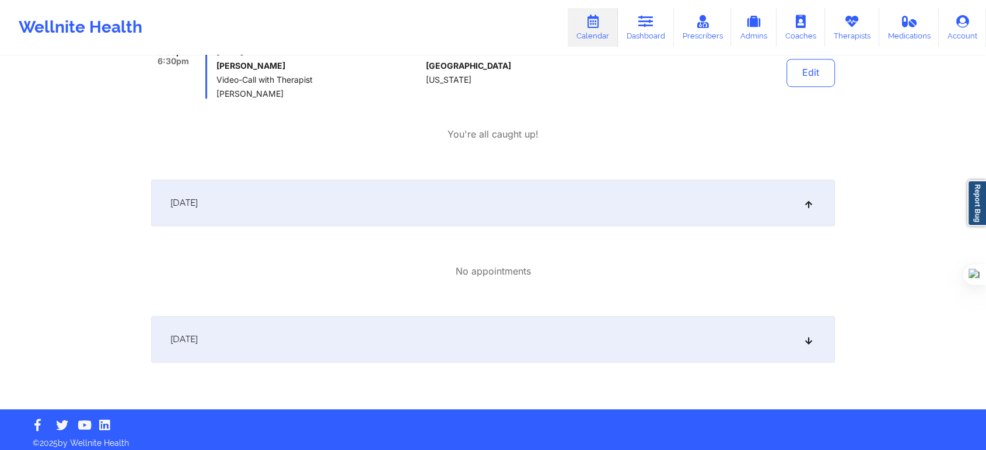
scroll to position [864, 0]
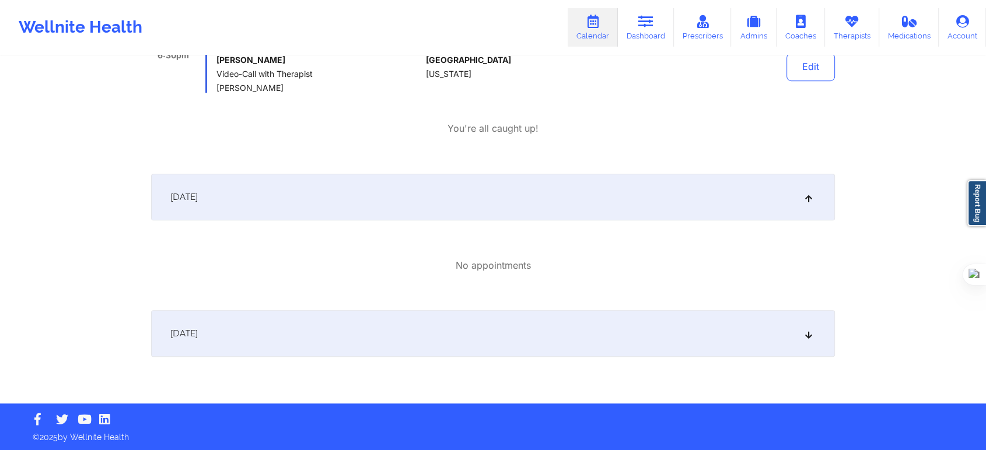
click at [197, 315] on div "October 10, 2025" at bounding box center [493, 333] width 684 height 47
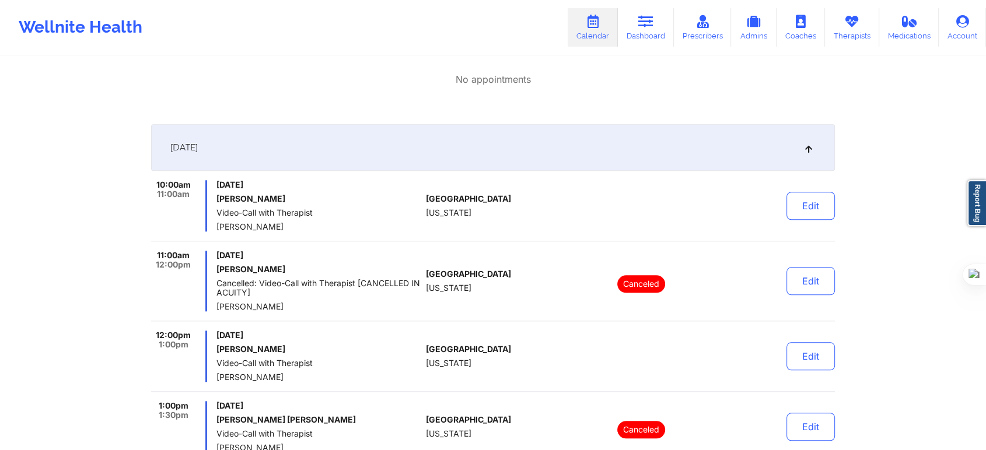
scroll to position [1059, 0]
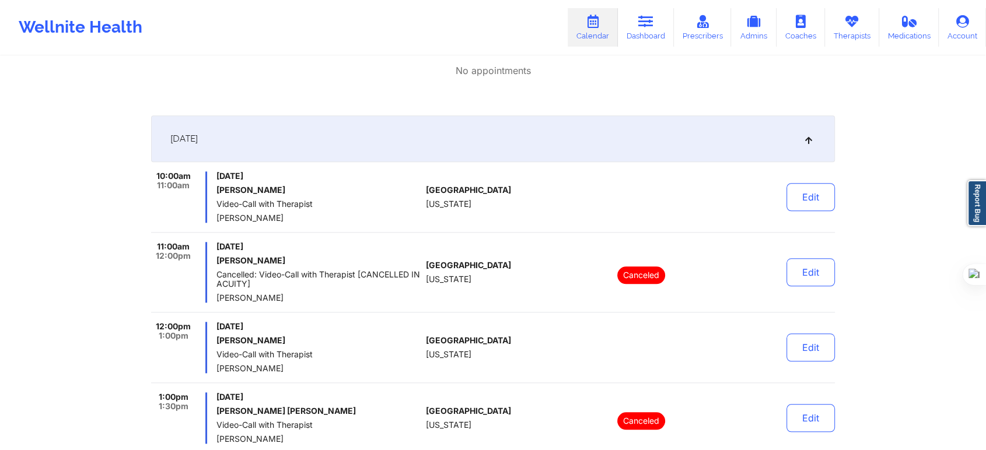
drag, startPoint x: 292, startPoint y: 194, endPoint x: 216, endPoint y: 193, distance: 75.8
click at [216, 193] on h6 "Vincent Ragsdale" at bounding box center [318, 189] width 205 height 9
copy h6 "Vincent Ragsdale"
click at [313, 247] on span "Friday, October 10, 2025" at bounding box center [318, 246] width 205 height 9
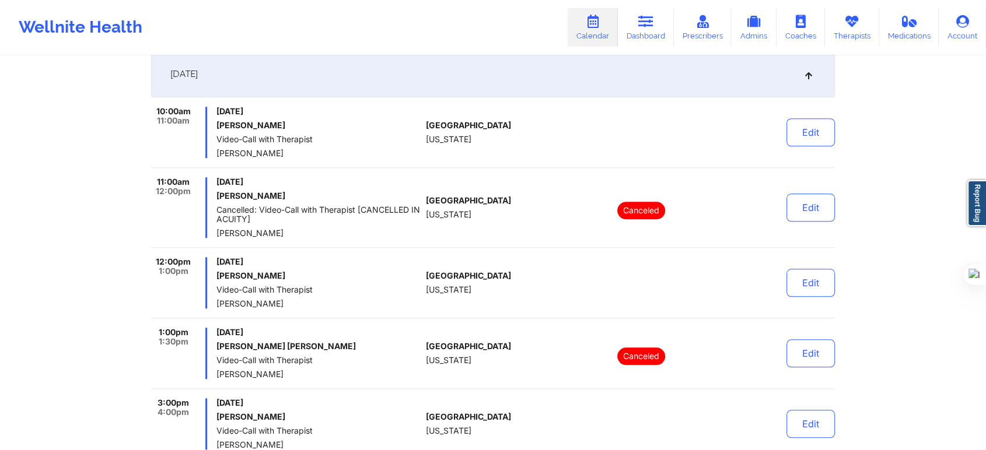
drag, startPoint x: 310, startPoint y: 201, endPoint x: 215, endPoint y: 201, distance: 95.1
click at [215, 201] on div "11:00am 12:00pm Friday, October 10, 2025 Samantha D Crisp Cancelled: Video-Call…" at bounding box center [286, 207] width 270 height 61
copy h6 "Samantha D Crisp"
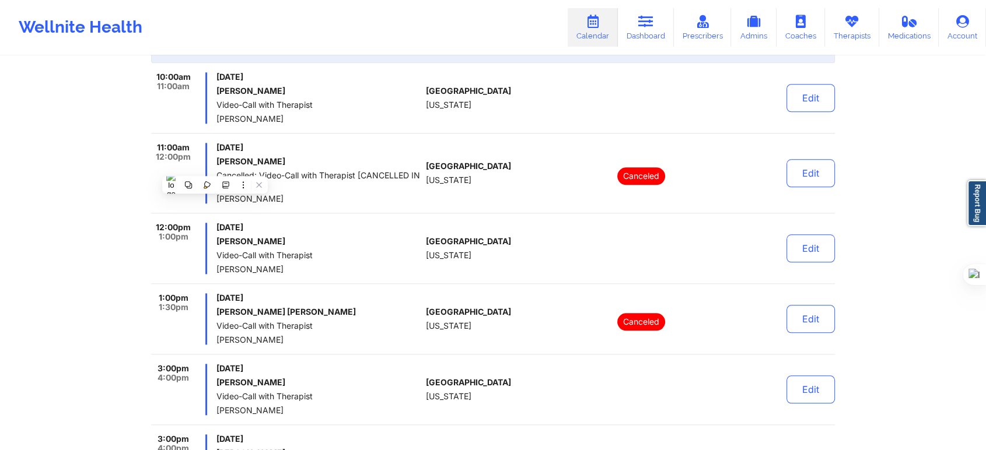
scroll to position [1188, 0]
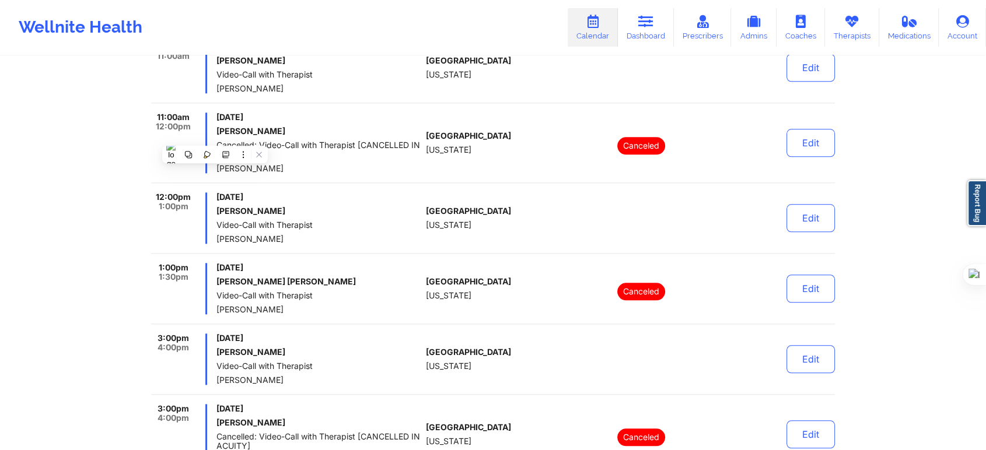
click at [316, 220] on span "Video-Call with Therapist" at bounding box center [318, 224] width 205 height 9
drag, startPoint x: 286, startPoint y: 211, endPoint x: 217, endPoint y: 210, distance: 69.4
click at [217, 210] on h6 "Jeffrey Fortier" at bounding box center [318, 210] width 205 height 9
copy h6 "Jeffrey Fortier"
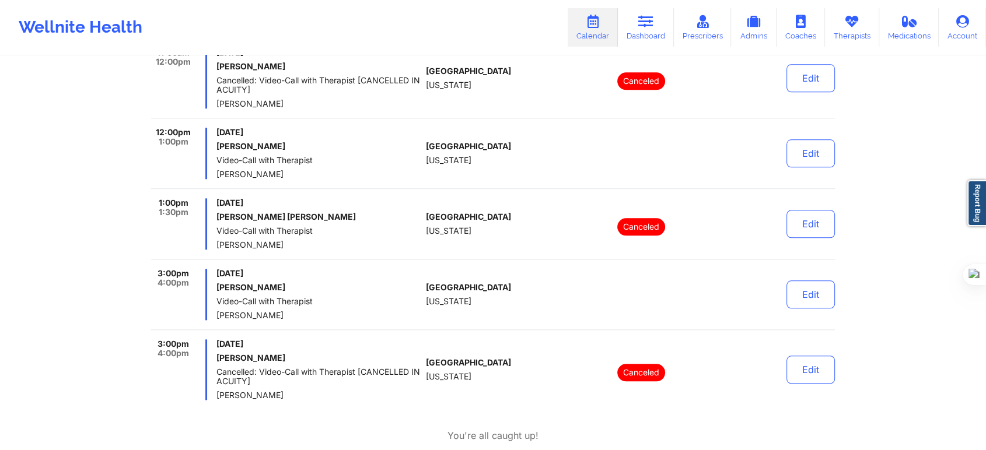
scroll to position [1318, 0]
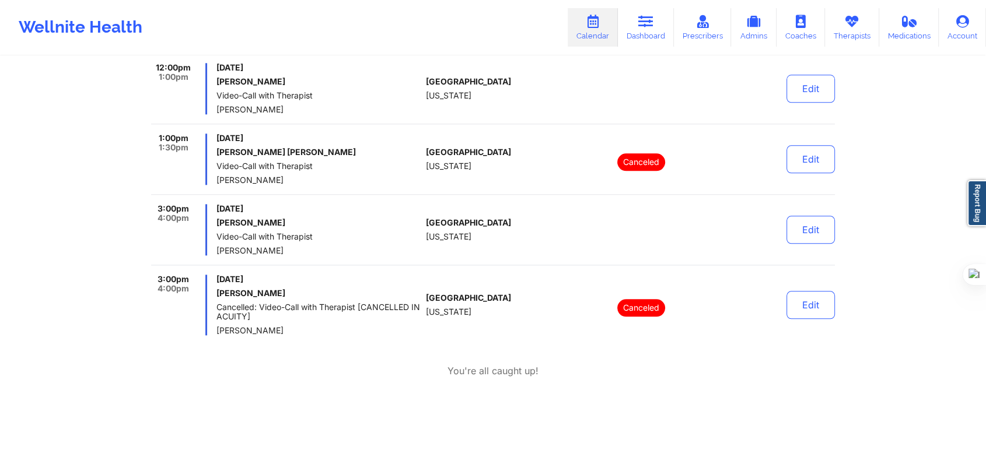
drag, startPoint x: 300, startPoint y: 222, endPoint x: 208, endPoint y: 227, distance: 92.9
click at [208, 227] on div "3:00pm 4:00pm Friday, October 10, 2025 Kimberly N Webster Video-Call with Thera…" at bounding box center [286, 229] width 270 height 51
drag, startPoint x: 303, startPoint y: 293, endPoint x: 215, endPoint y: 297, distance: 88.8
click at [215, 297] on div "3:00pm 4:00pm Friday, October 10, 2025 Kimberly N Webster Cancelled: Video-Call…" at bounding box center [286, 305] width 270 height 61
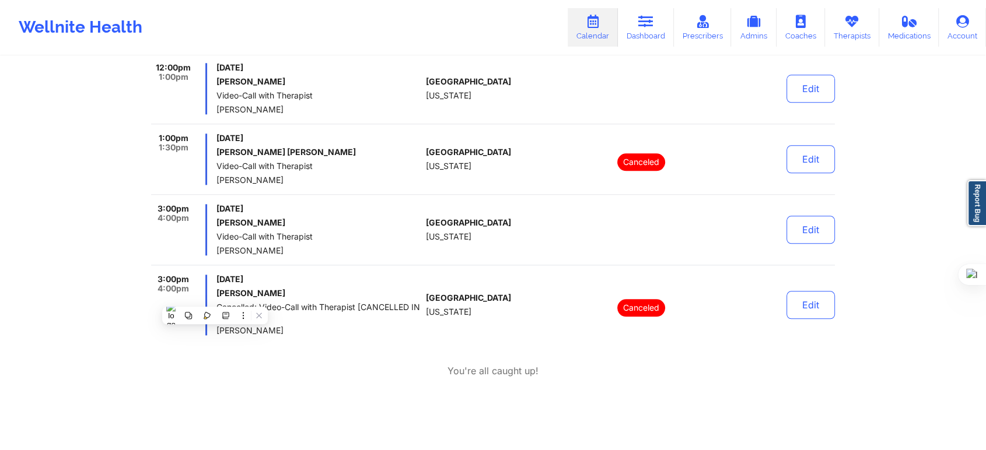
copy h6 "Kimberly N Webster"
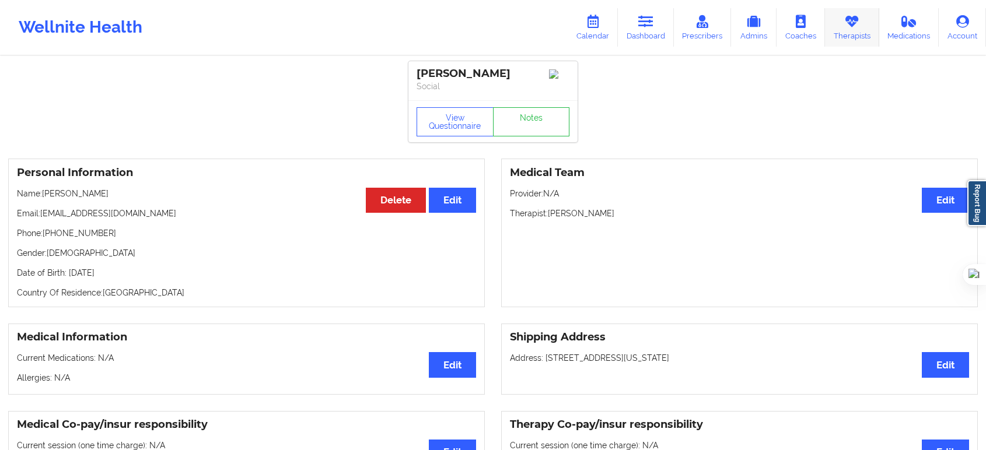
drag, startPoint x: 0, startPoint y: 0, endPoint x: 840, endPoint y: 27, distance: 840.4
click at [840, 27] on link "Therapists" at bounding box center [852, 27] width 54 height 38
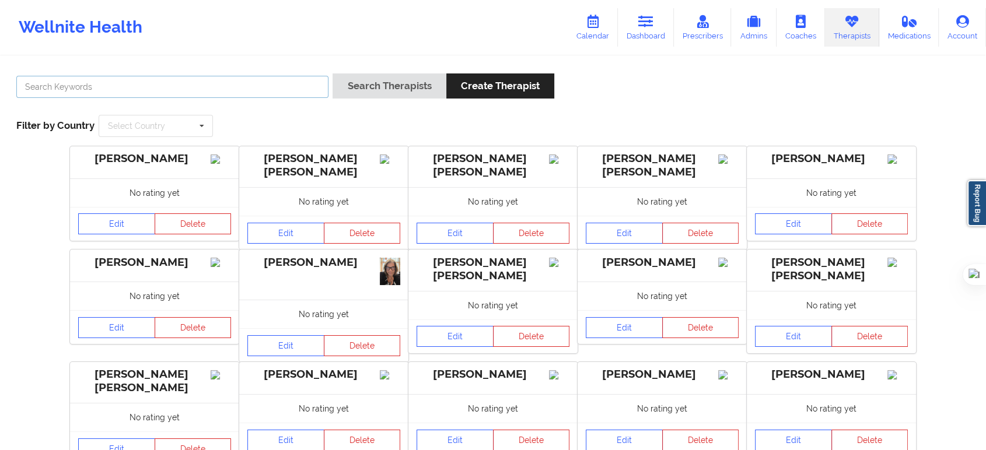
click at [149, 78] on input "text" at bounding box center [172, 87] width 312 height 22
click at [149, 88] on input "text" at bounding box center [172, 87] width 312 height 22
paste input "[PERSON_NAME]"
type input "[PERSON_NAME]"
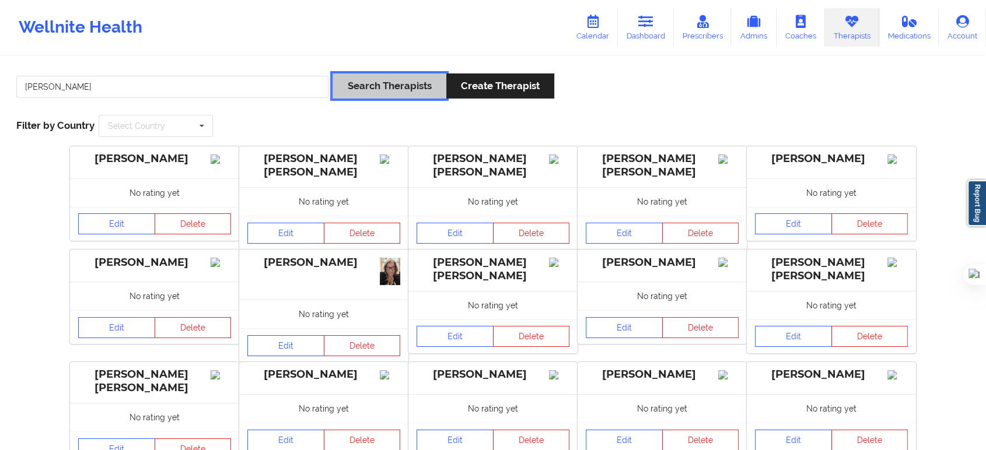
click at [434, 97] on button "Search Therapists" at bounding box center [388, 85] width 113 height 25
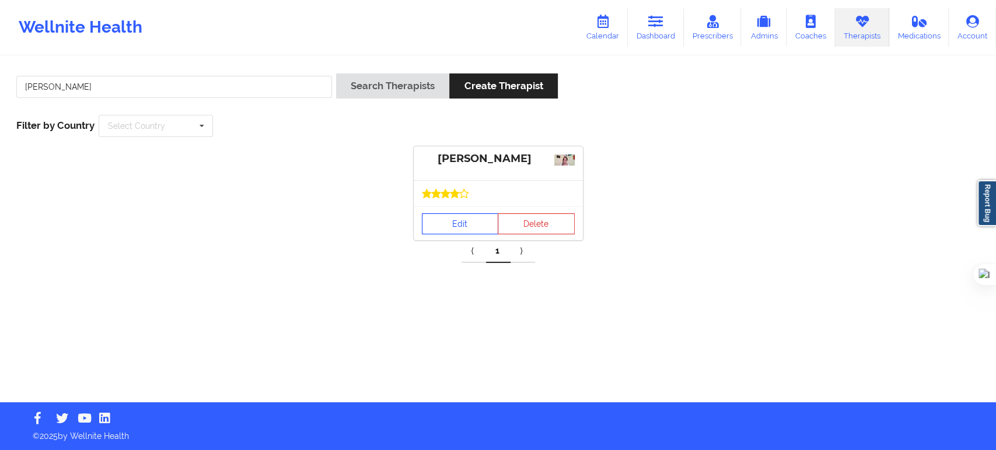
click at [450, 220] on link "Edit" at bounding box center [460, 223] width 77 height 21
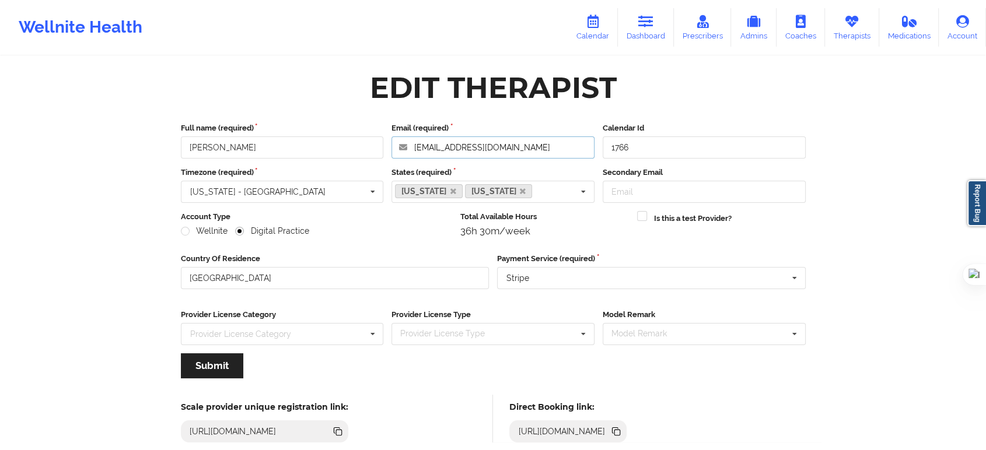
drag, startPoint x: 542, startPoint y: 148, endPoint x: 404, endPoint y: 157, distance: 138.6
click at [404, 157] on input "[EMAIL_ADDRESS][DOMAIN_NAME]" at bounding box center [492, 147] width 203 height 22
